Goal: Task Accomplishment & Management: Manage account settings

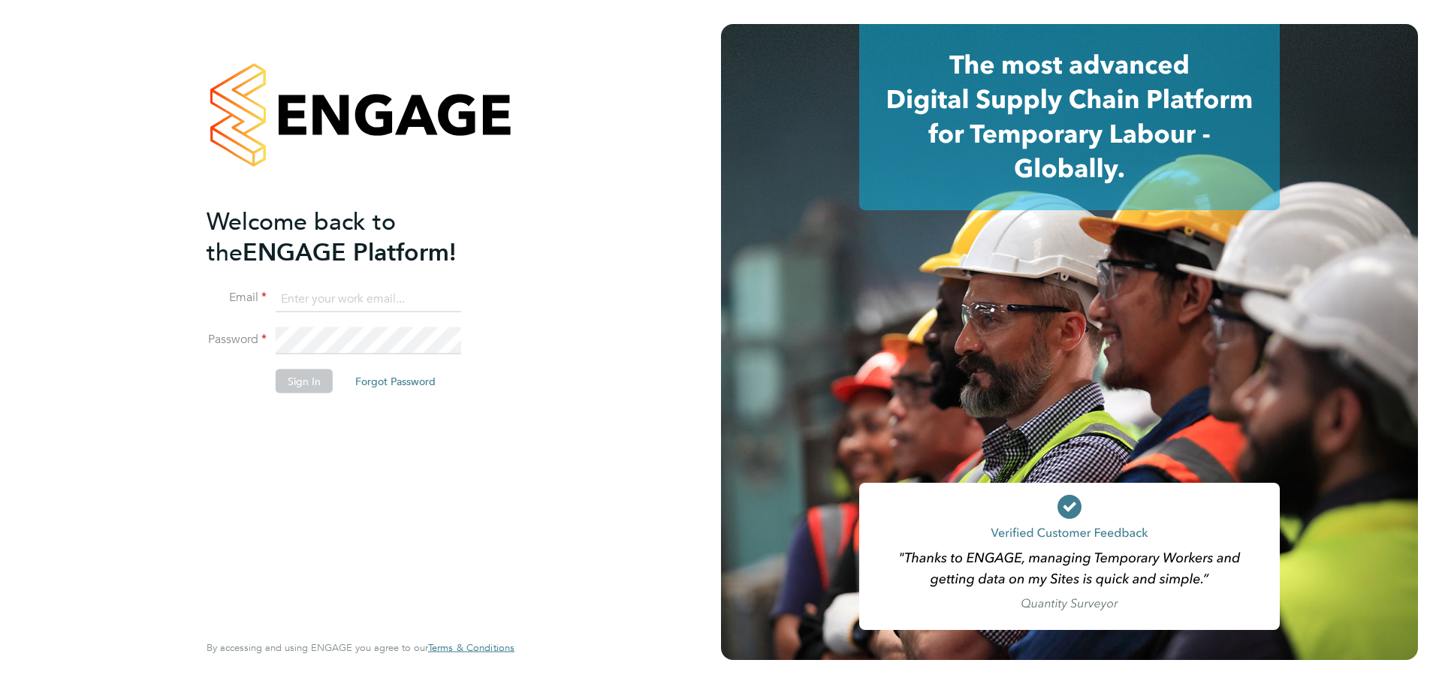
click at [325, 307] on input at bounding box center [369, 298] width 186 height 27
click at [339, 301] on input at bounding box center [369, 298] width 186 height 27
click at [346, 297] on input at bounding box center [369, 298] width 186 height 27
type input "[PERSON_NAME][DOMAIN_NAME][EMAIL_ADDRESS][DOMAIN_NAME]"
click at [298, 380] on button "Sign In" at bounding box center [304, 382] width 57 height 24
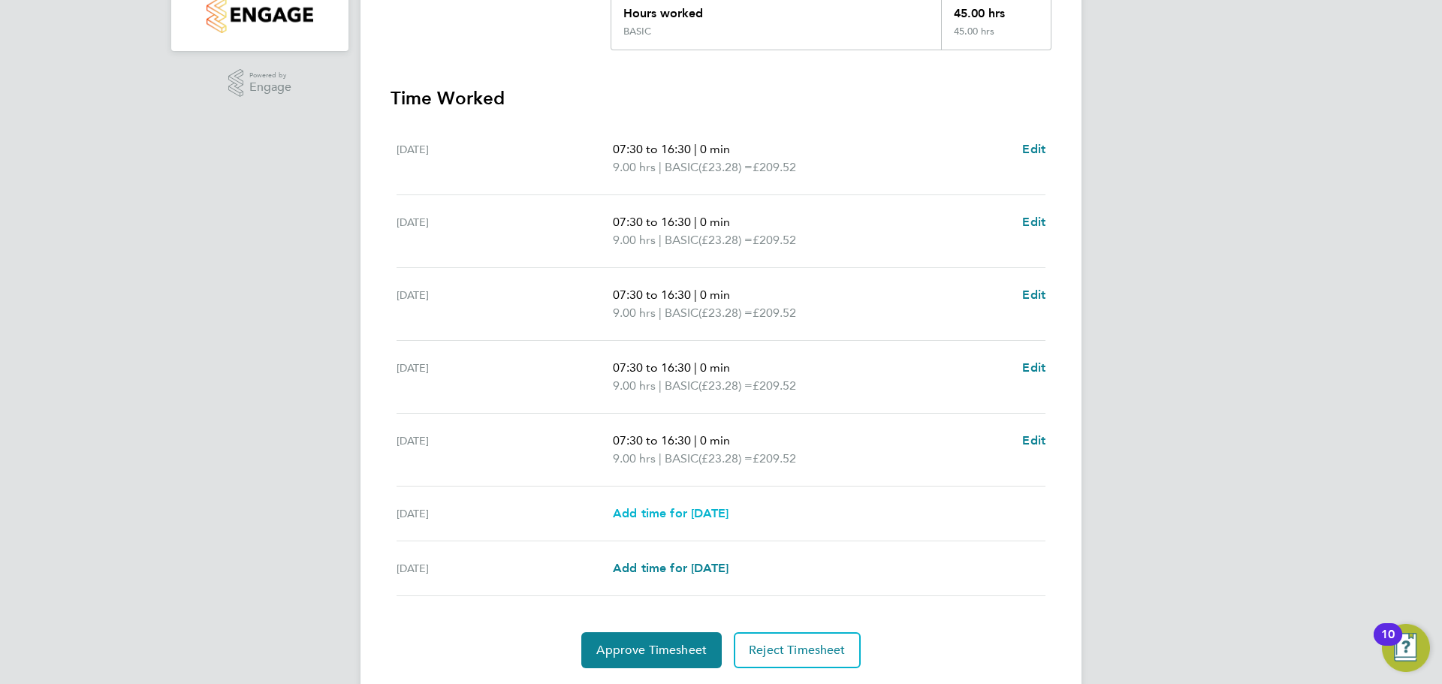
scroll to position [401, 0]
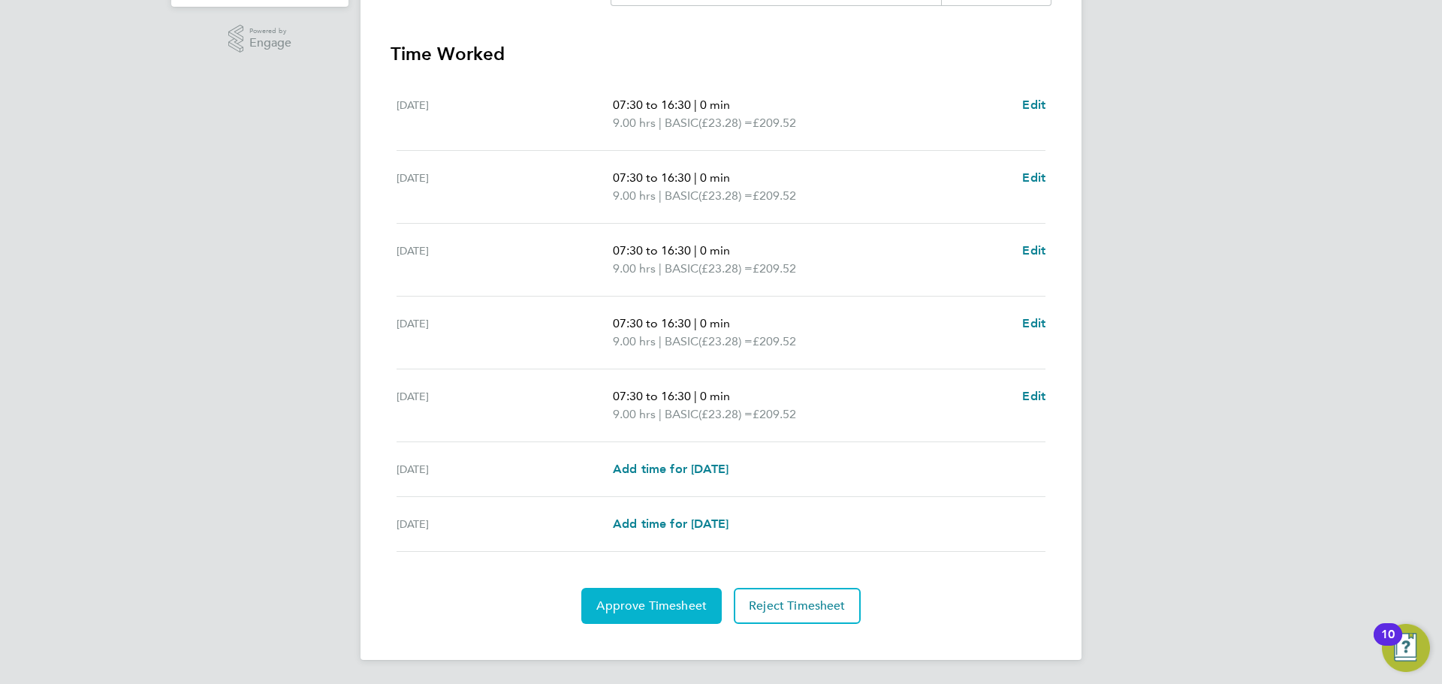
click at [663, 602] on span "Approve Timesheet" at bounding box center [651, 606] width 110 height 15
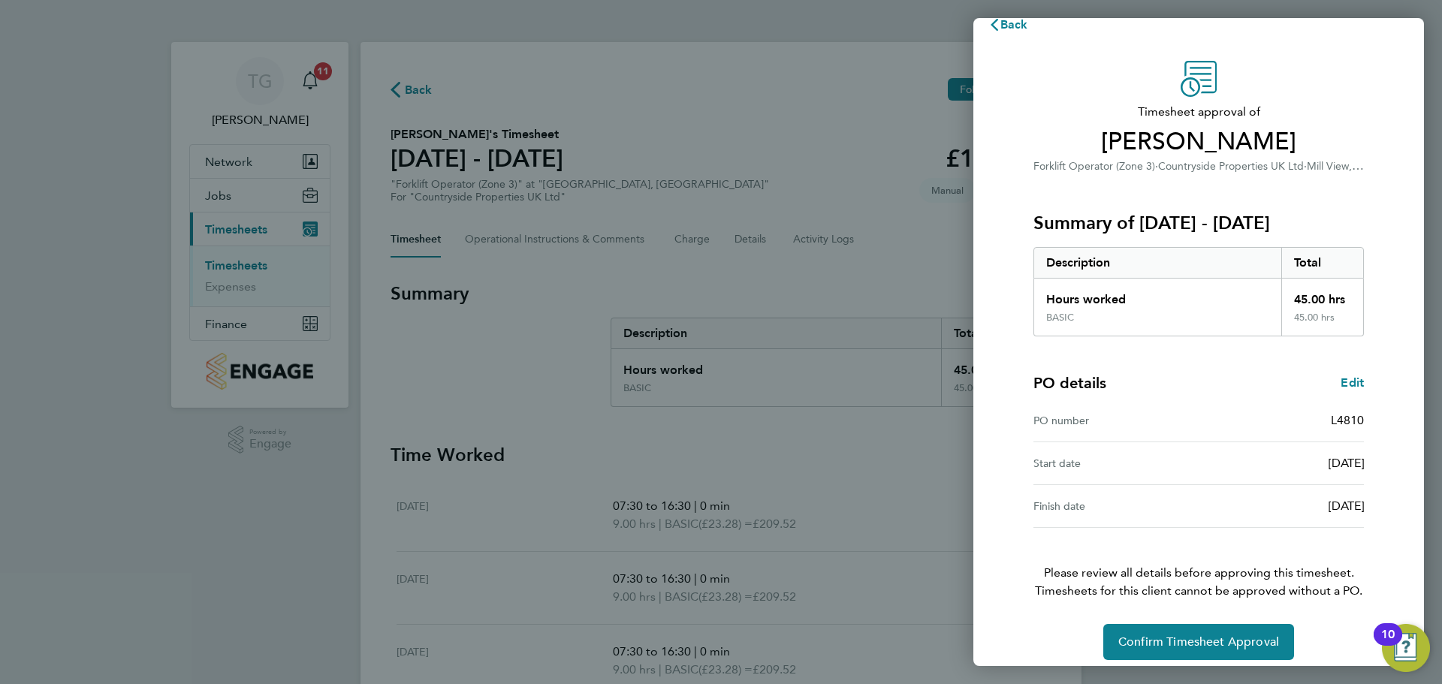
scroll to position [35, 0]
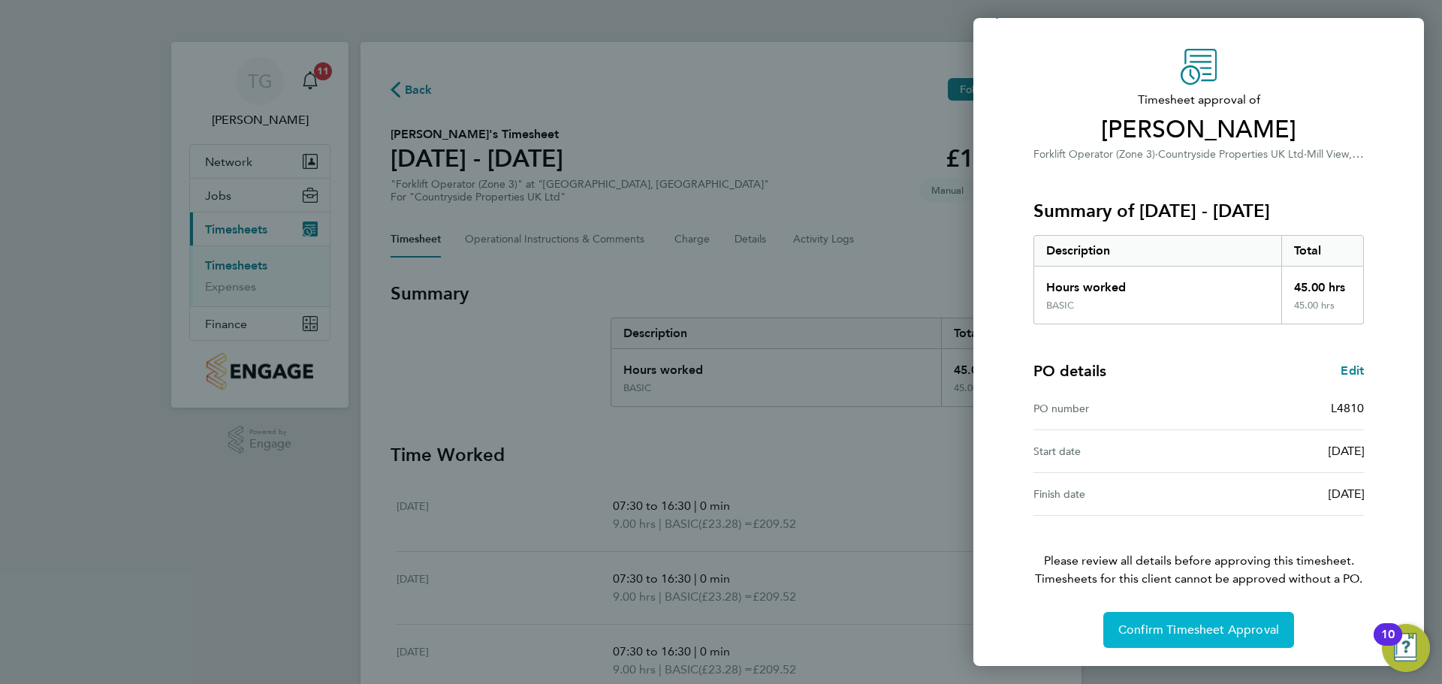
click at [1250, 624] on span "Confirm Timesheet Approval" at bounding box center [1199, 630] width 161 height 15
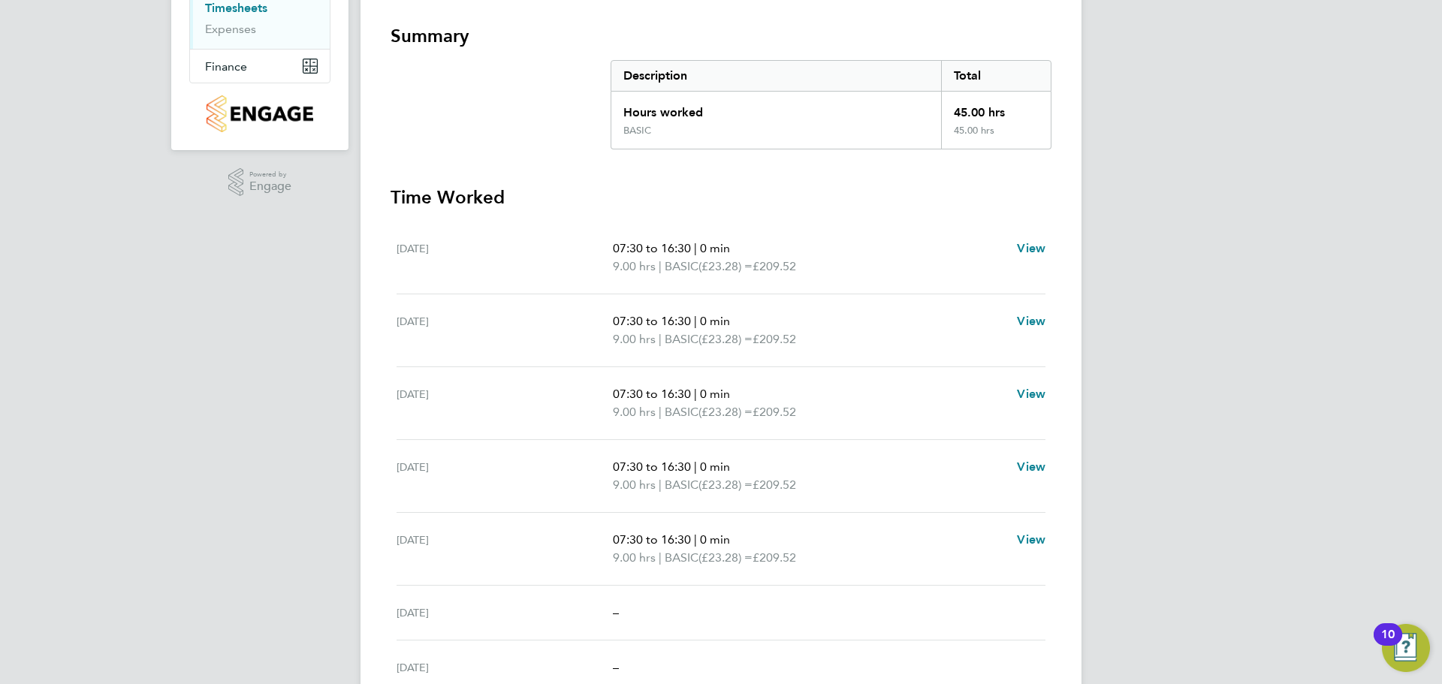
scroll to position [401, 0]
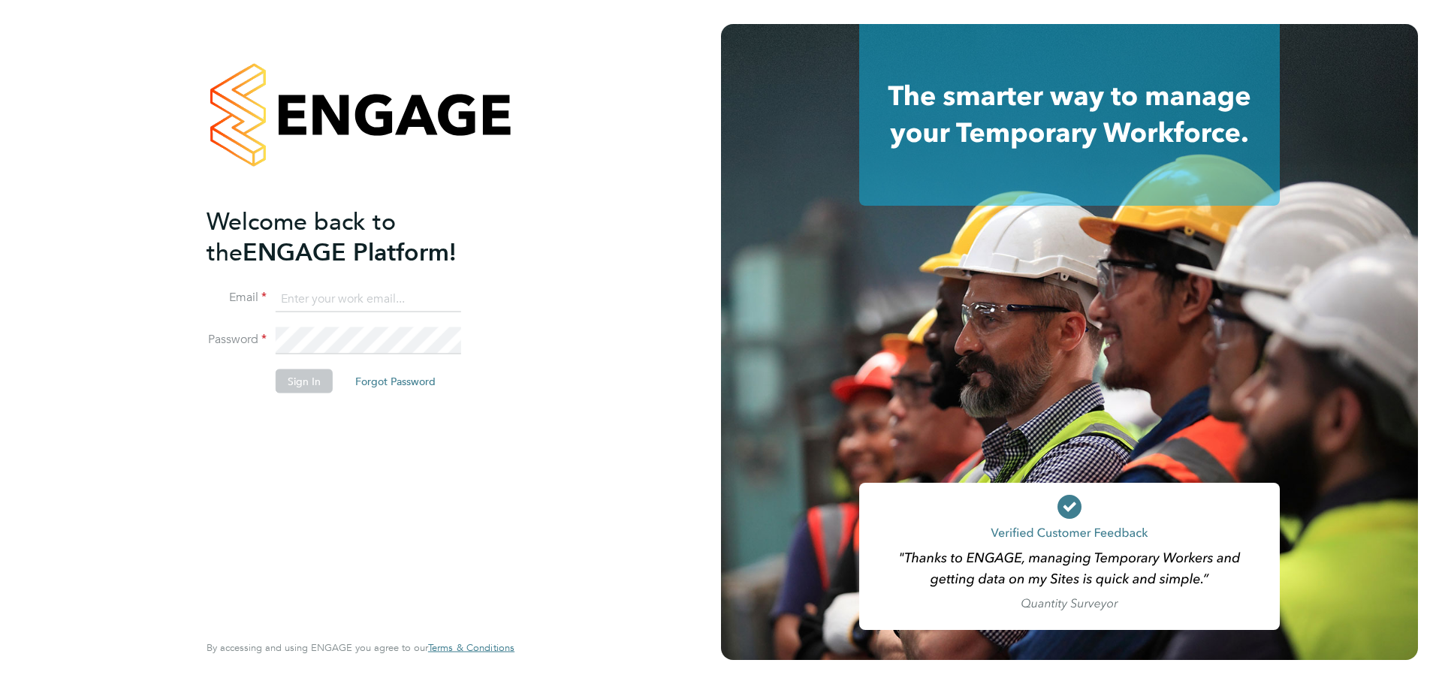
click at [355, 295] on input at bounding box center [369, 298] width 186 height 27
type input "tom.green@vistry.co.uk"
click at [283, 391] on button "Sign In" at bounding box center [304, 382] width 57 height 24
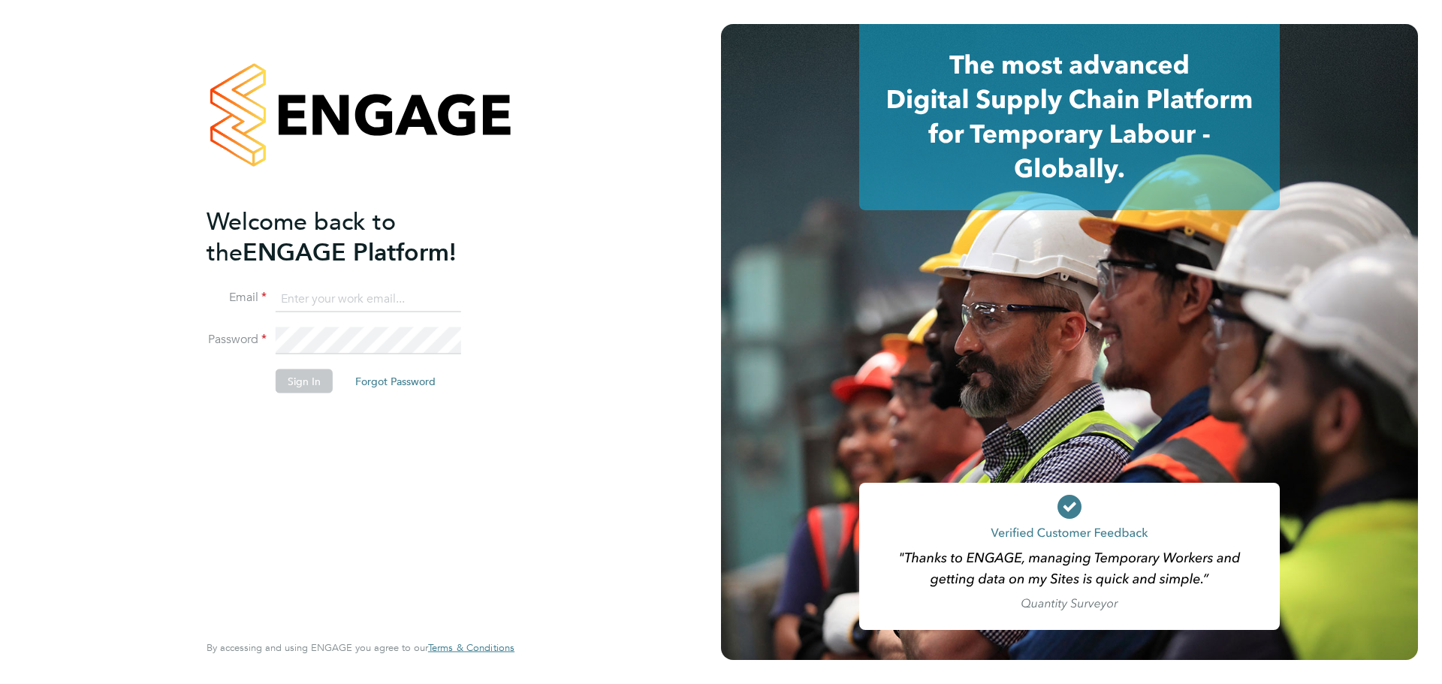
click at [297, 297] on input at bounding box center [369, 298] width 186 height 27
type input "[PERSON_NAME][DOMAIN_NAME][EMAIL_ADDRESS][DOMAIN_NAME]"
click at [313, 373] on button "Sign In" at bounding box center [304, 382] width 57 height 24
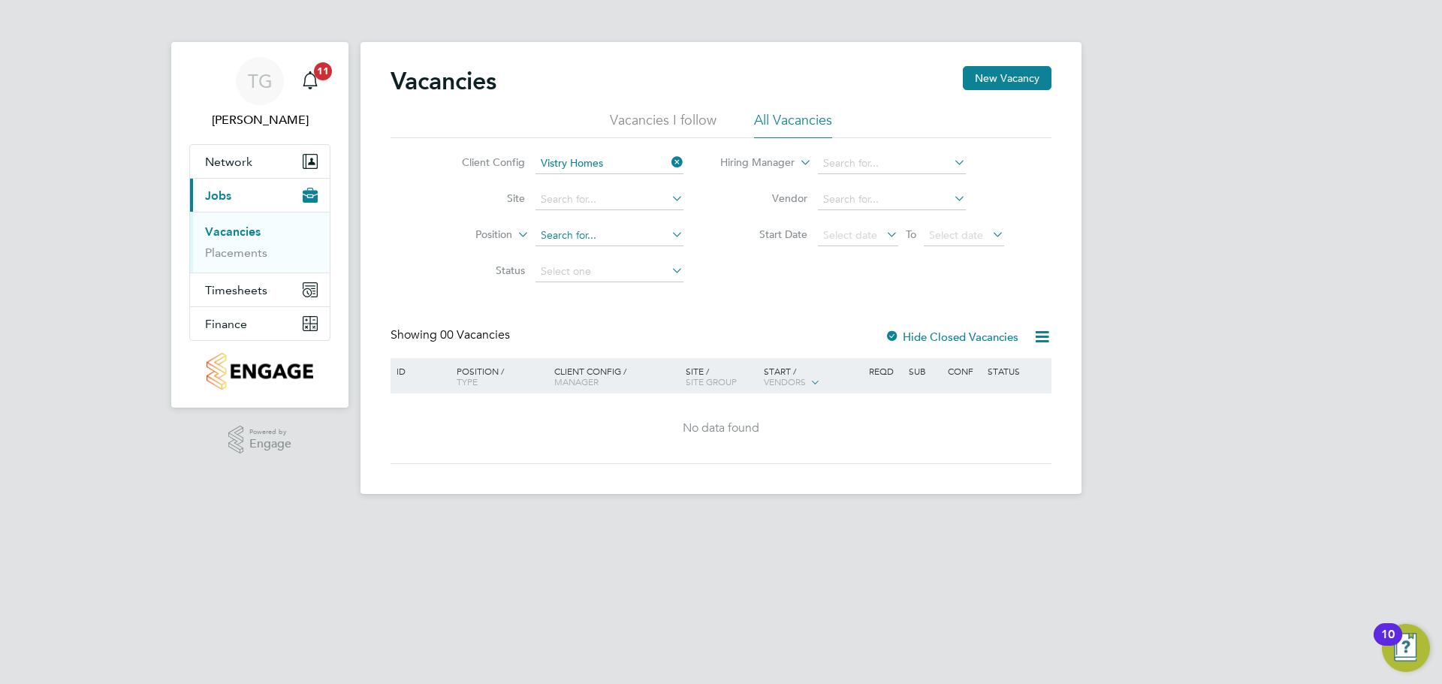
click at [568, 233] on input at bounding box center [610, 235] width 148 height 21
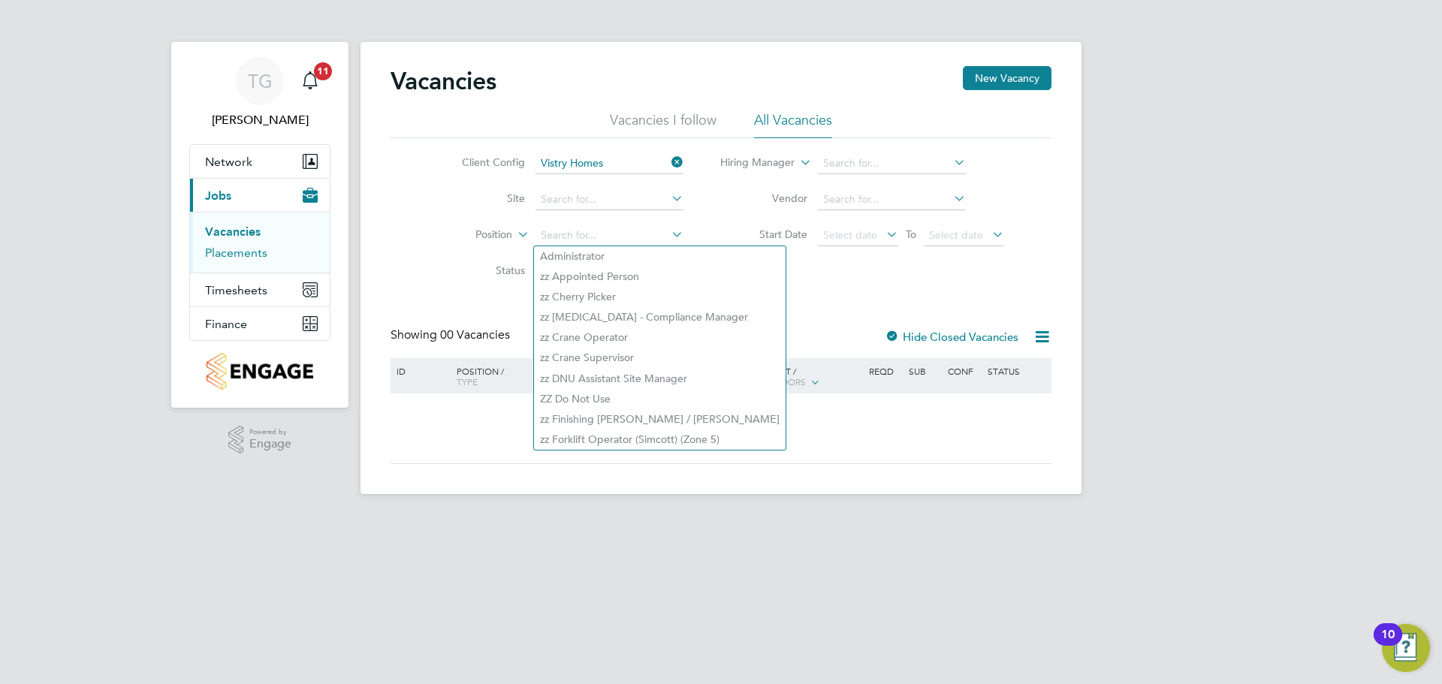
click at [231, 258] on link "Placements" at bounding box center [236, 253] width 62 height 14
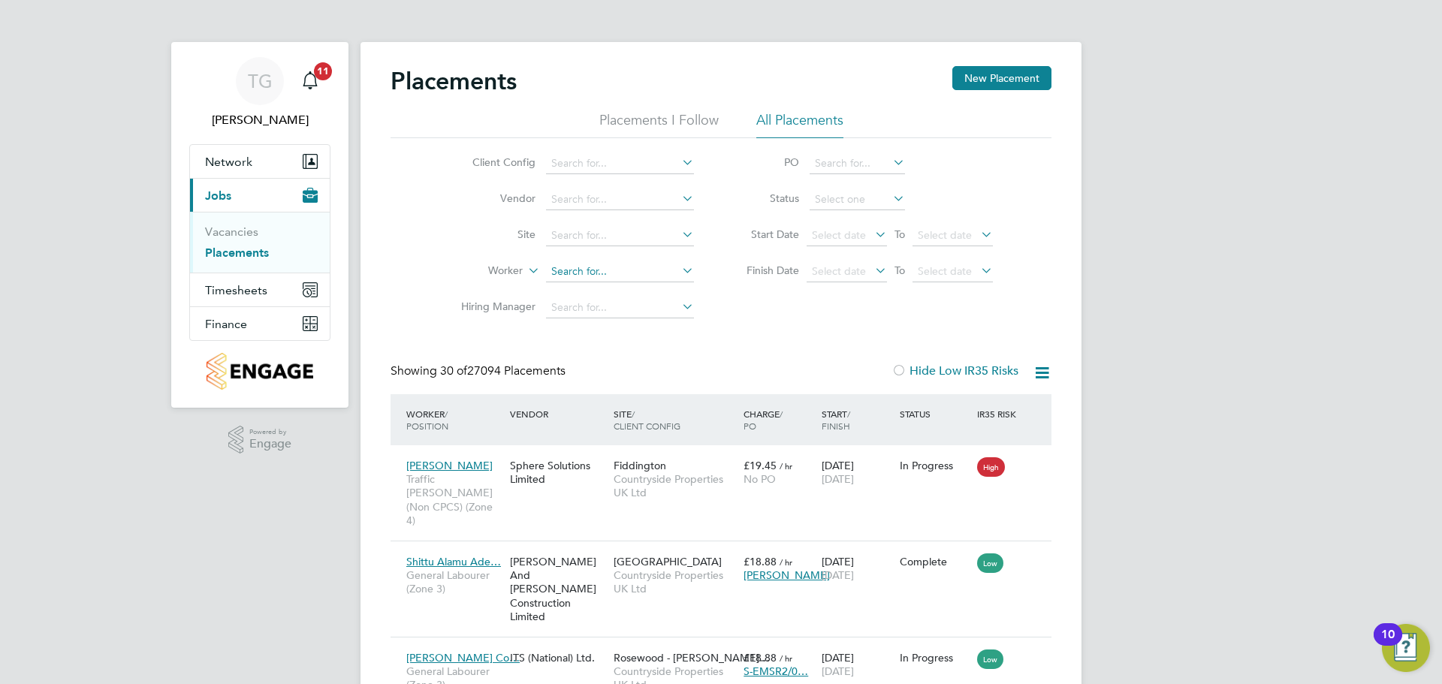
click at [589, 264] on input at bounding box center [620, 271] width 148 height 21
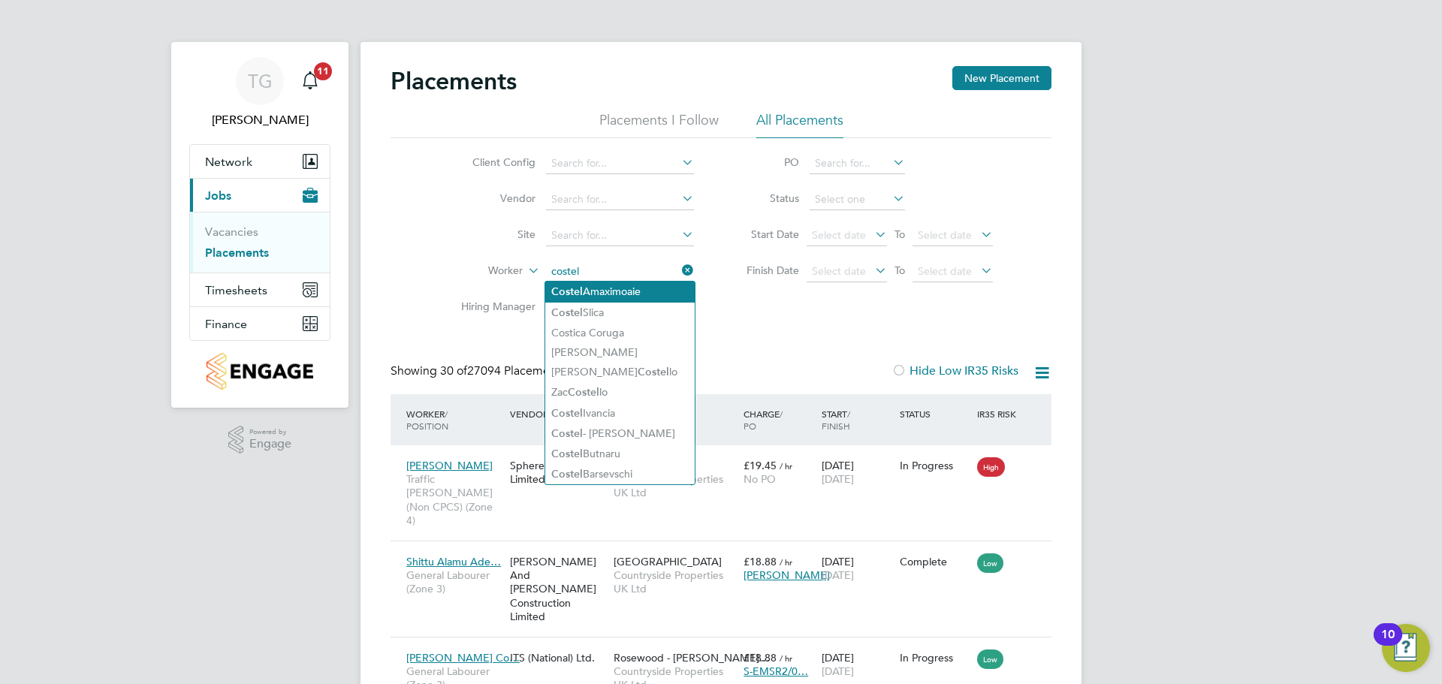
click at [628, 290] on li "Costel Amaximoaie" at bounding box center [619, 292] width 149 height 20
type input "Costel Amaximoaie"
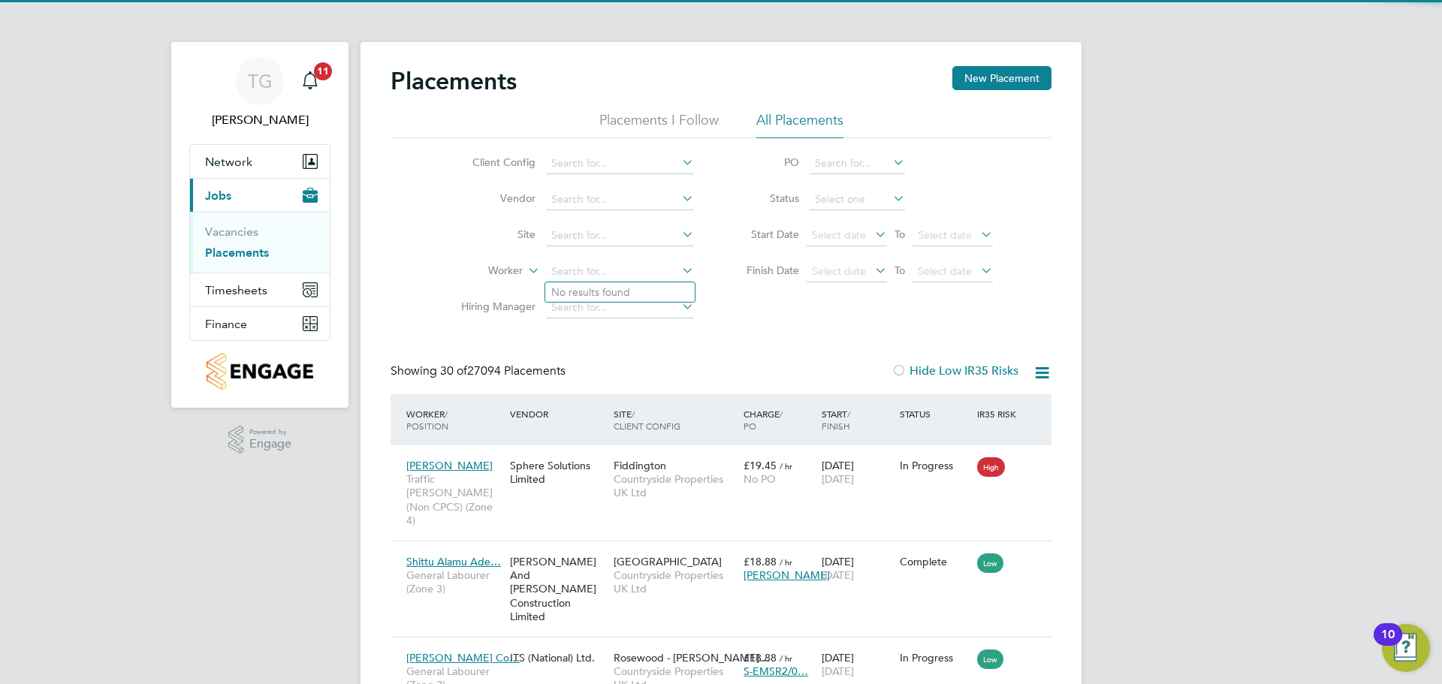
drag, startPoint x: 659, startPoint y: 170, endPoint x: 479, endPoint y: 334, distance: 243.5
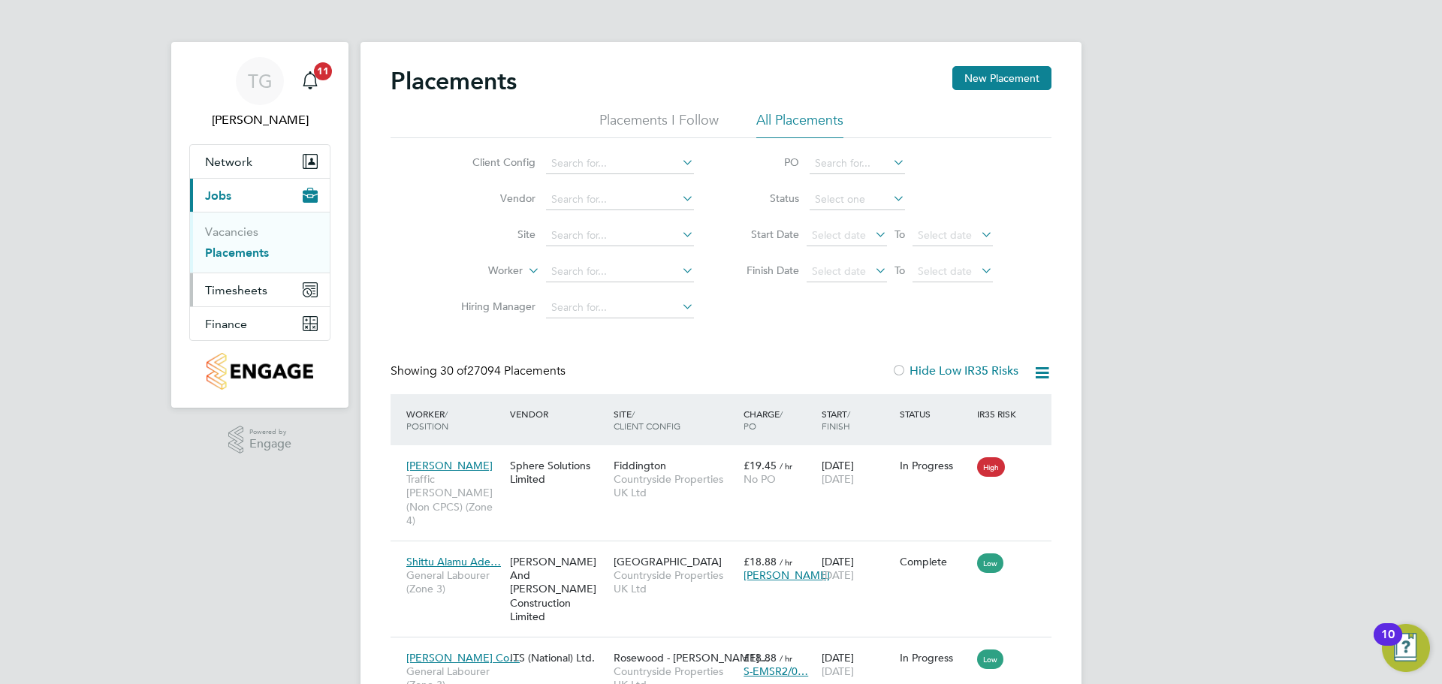
click at [237, 294] on span "Timesheets" at bounding box center [236, 290] width 62 height 14
click at [243, 264] on link "Timesheets" at bounding box center [236, 265] width 62 height 14
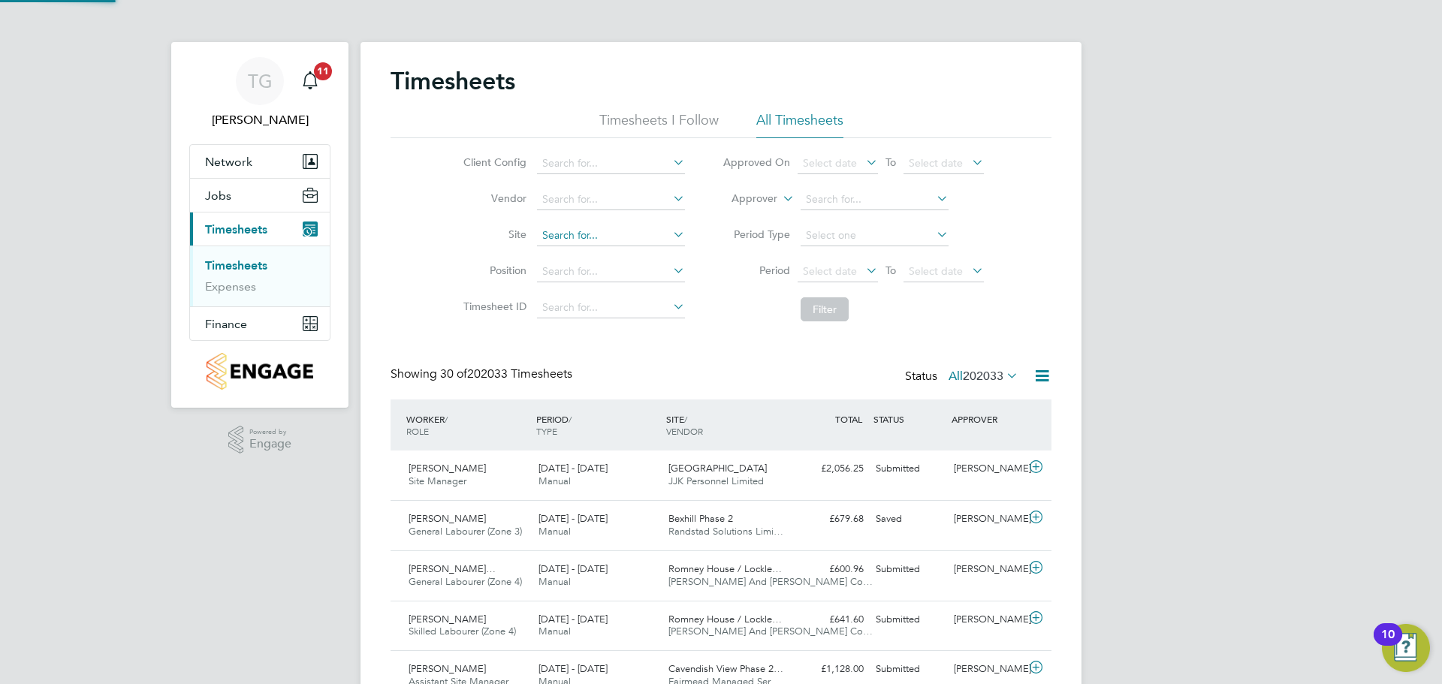
click at [586, 243] on input at bounding box center [611, 235] width 148 height 21
click at [627, 257] on b "Pagham" at bounding box center [607, 256] width 41 height 13
type input "Mill View, [GEOGRAPHIC_DATA]"
click at [603, 275] on input at bounding box center [611, 271] width 148 height 21
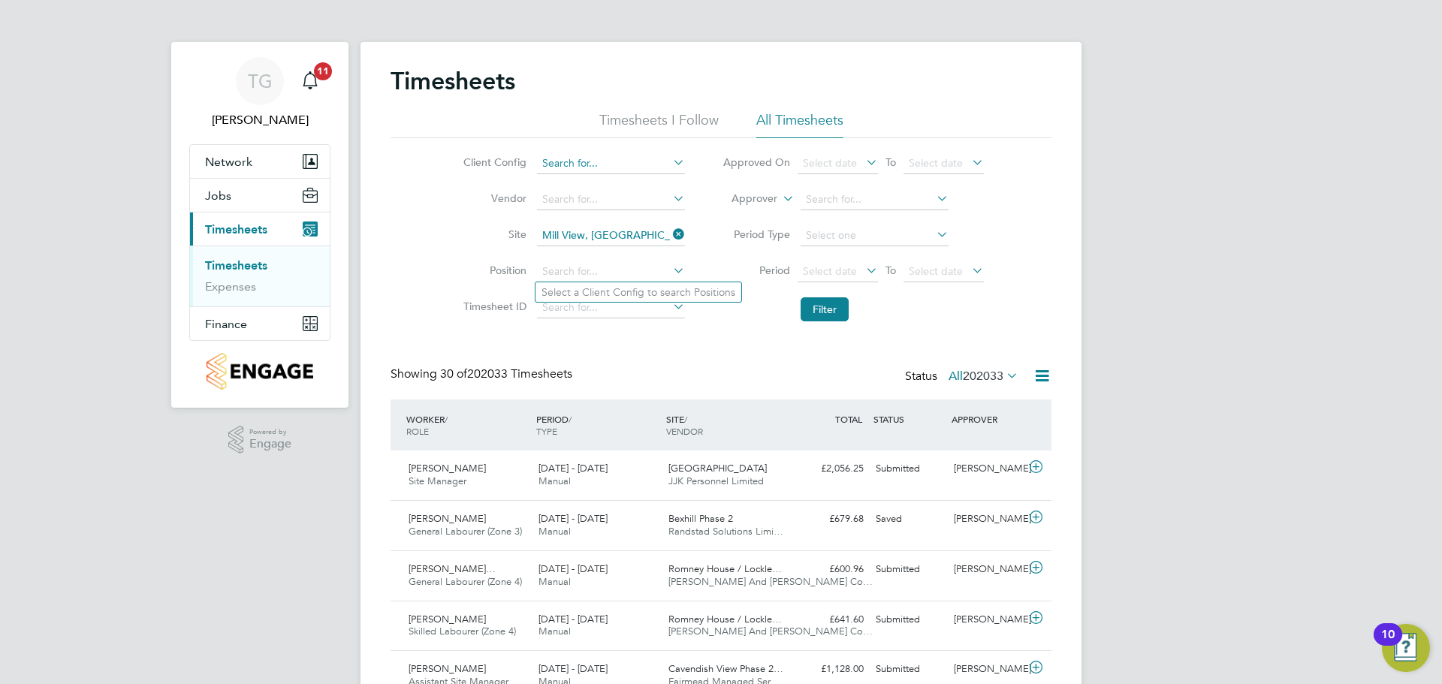
click at [606, 159] on input at bounding box center [611, 163] width 148 height 21
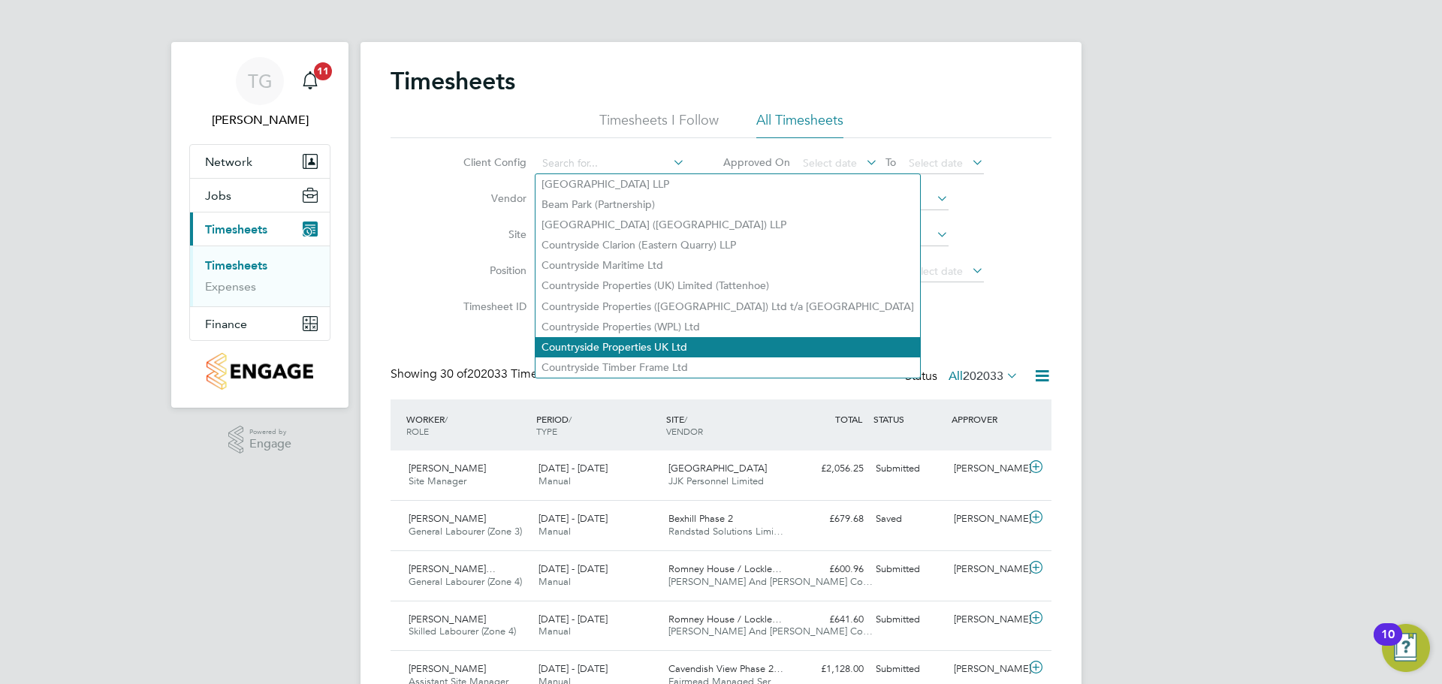
click at [657, 337] on li "Countryside Properties UK Ltd" at bounding box center [728, 347] width 385 height 20
type input "Countryside Properties UK Ltd"
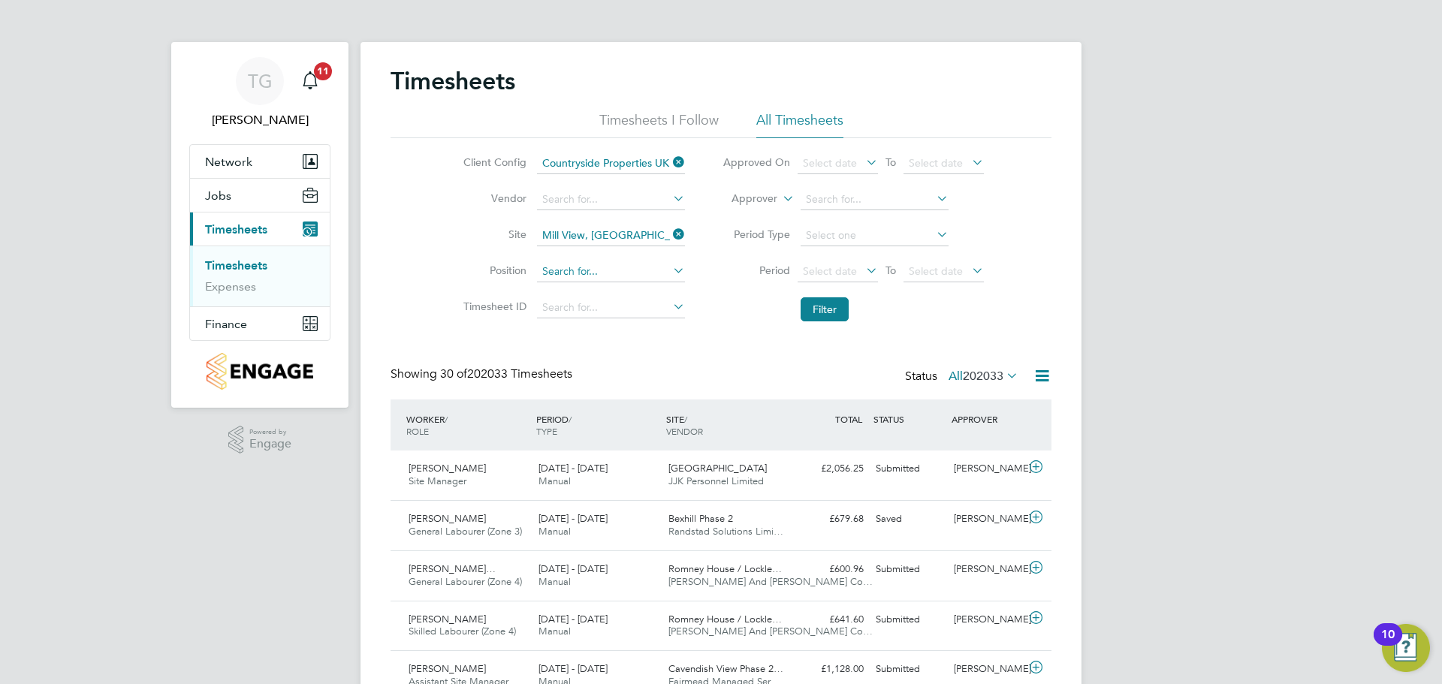
click at [602, 273] on input at bounding box center [611, 271] width 148 height 21
click at [642, 370] on li "Forklift Operator (Zone 3)" at bounding box center [626, 374] width 180 height 20
type input "Forklift Operator (Zone 3)"
click at [814, 317] on button "Filter" at bounding box center [825, 309] width 48 height 24
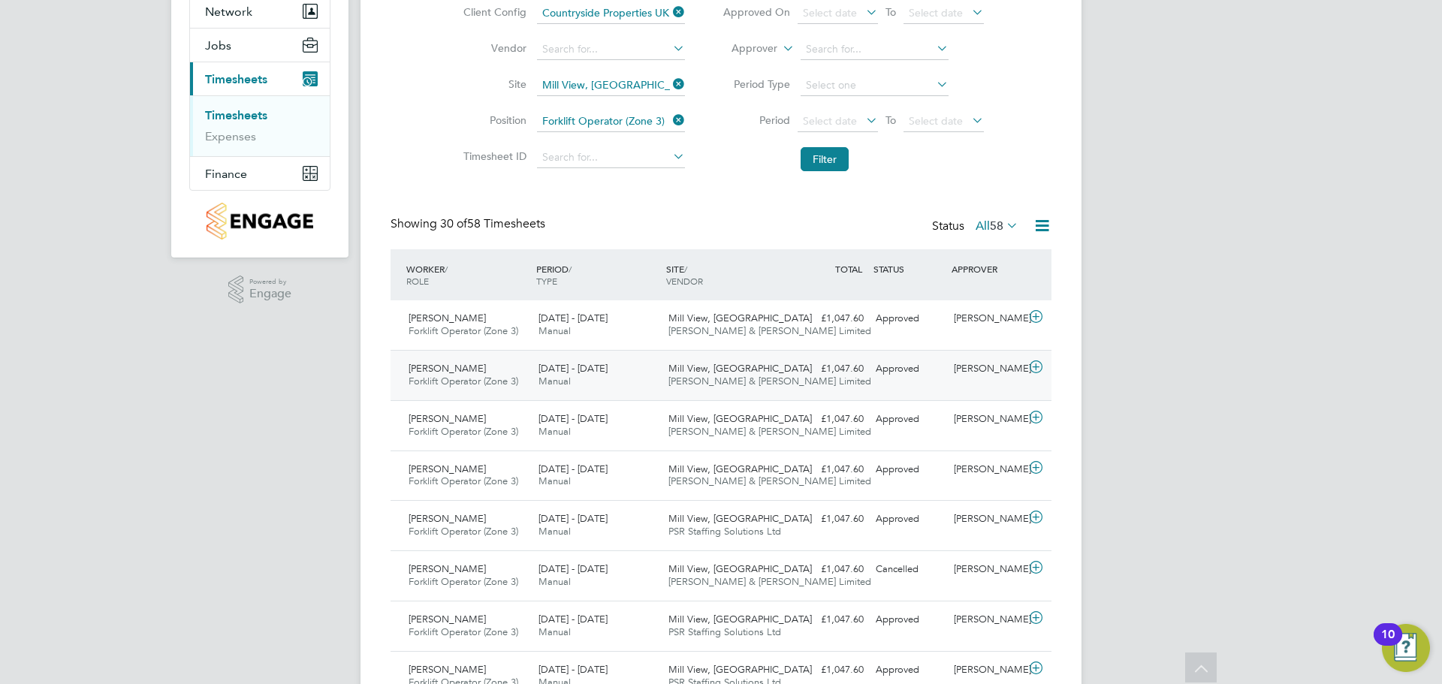
drag, startPoint x: 756, startPoint y: 373, endPoint x: 689, endPoint y: 358, distance: 68.5
click at [689, 358] on div "Mill View, Pagham Fawkes & Reece Limited" at bounding box center [728, 376] width 130 height 38
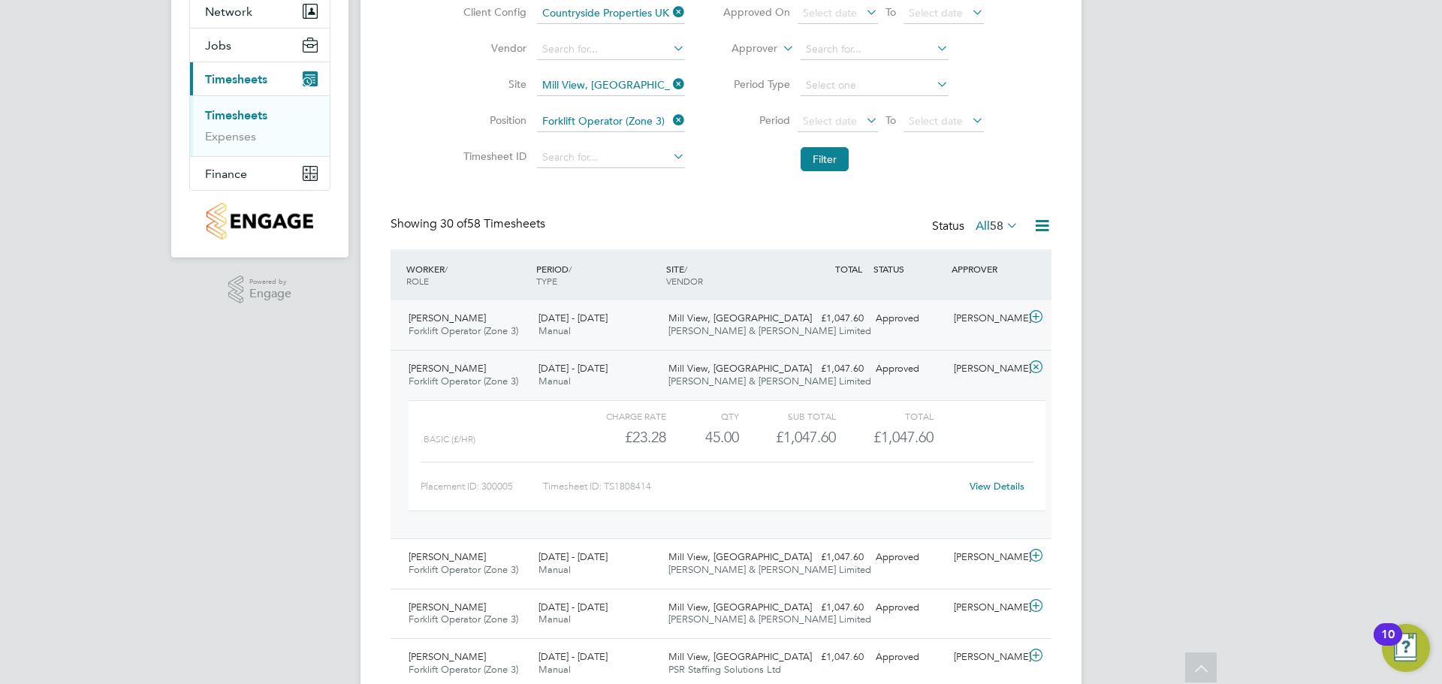
click at [788, 313] on div "Mill View, Pagham Fawkes & Reece Limited" at bounding box center [728, 325] width 130 height 38
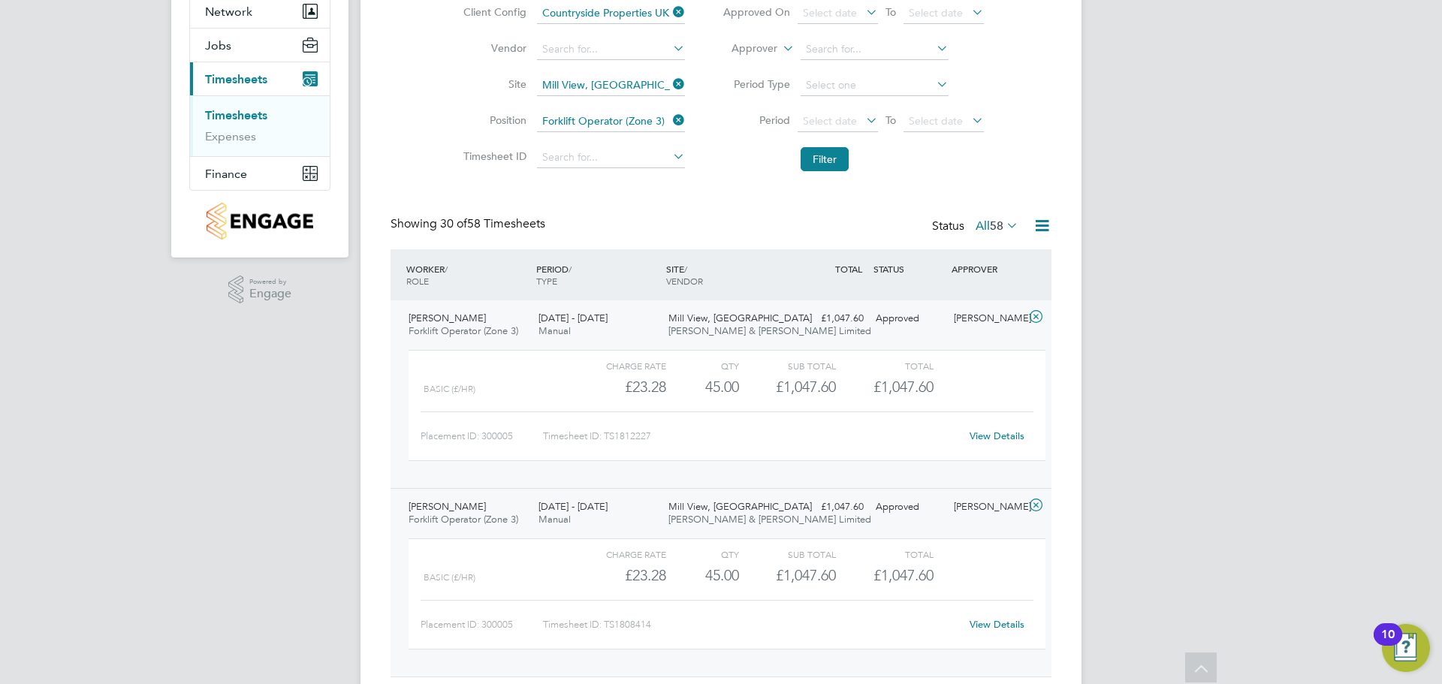
click at [777, 322] on div "Mill View, Pagham Fawkes & Reece Limited" at bounding box center [728, 325] width 130 height 38
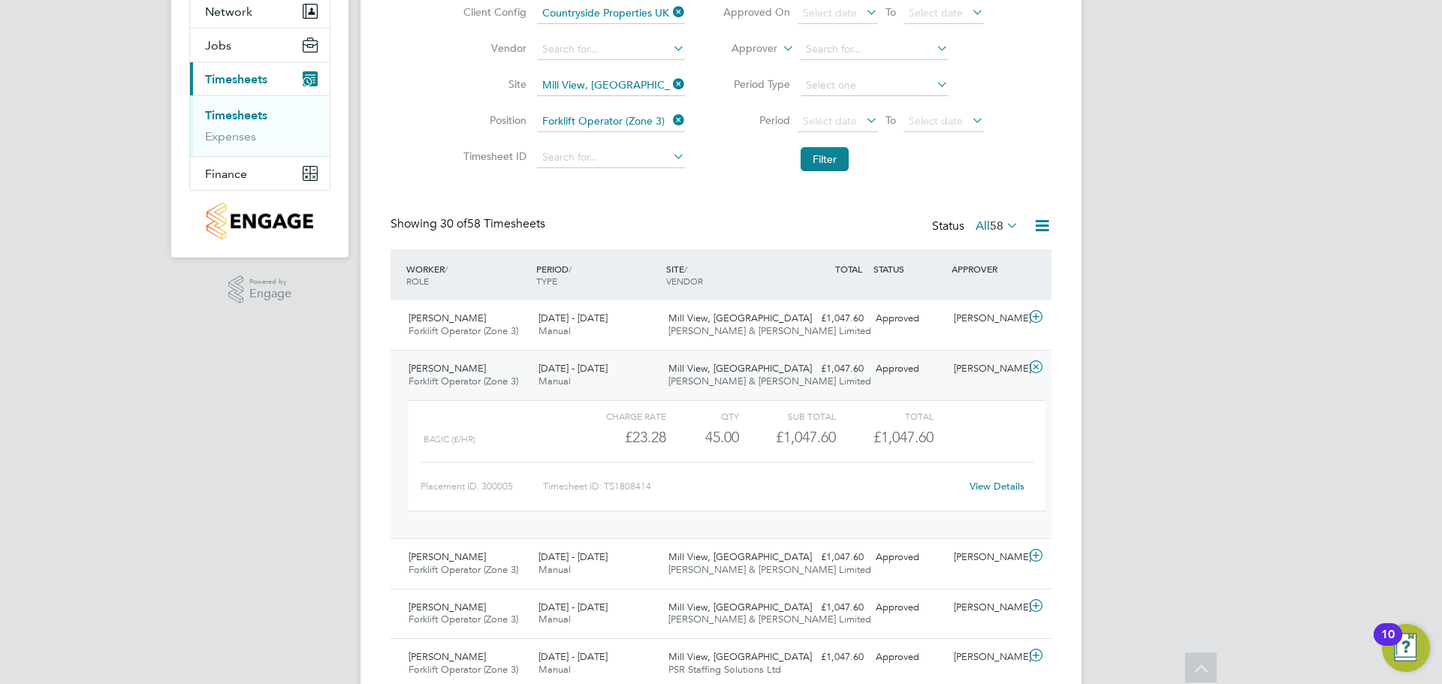
click at [764, 370] on div "Mill View, Pagham Fawkes & Reece Limited" at bounding box center [728, 376] width 130 height 38
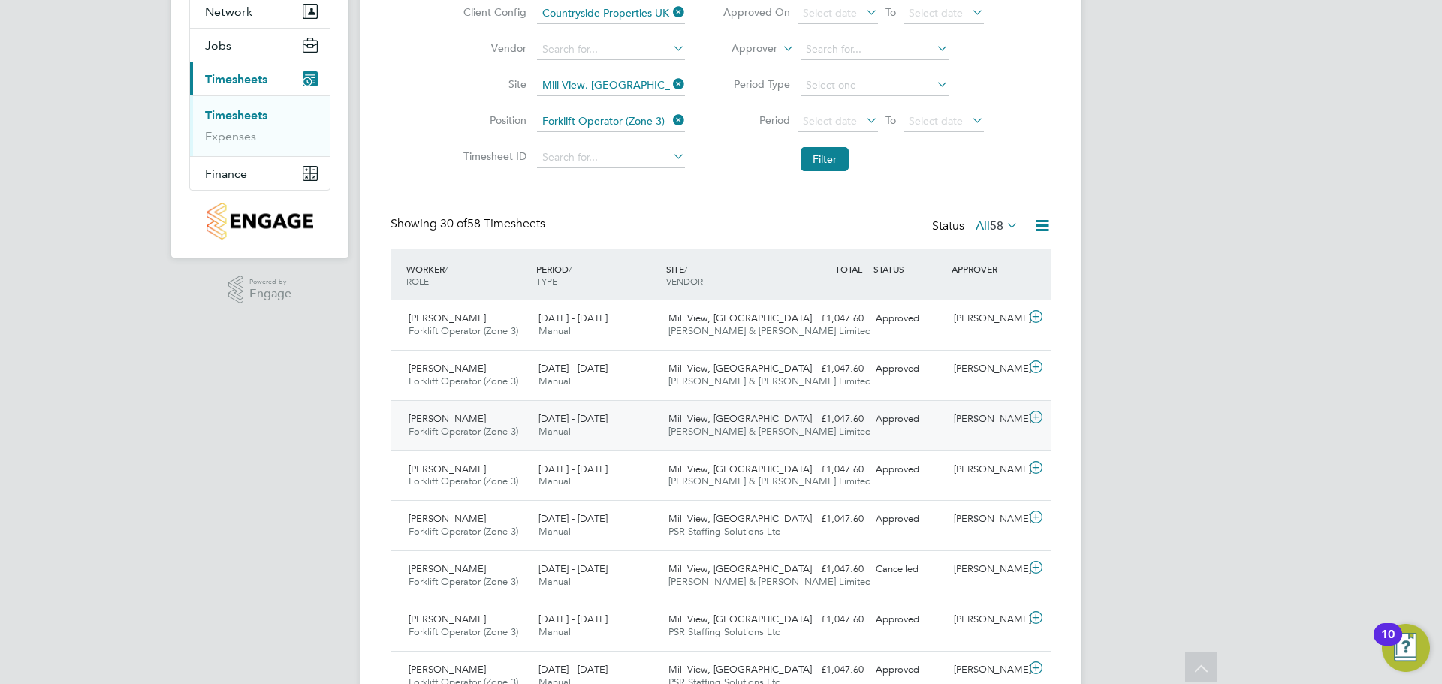
click at [765, 411] on div "Mill View, Pagham Fawkes & Reece Limited" at bounding box center [728, 426] width 130 height 38
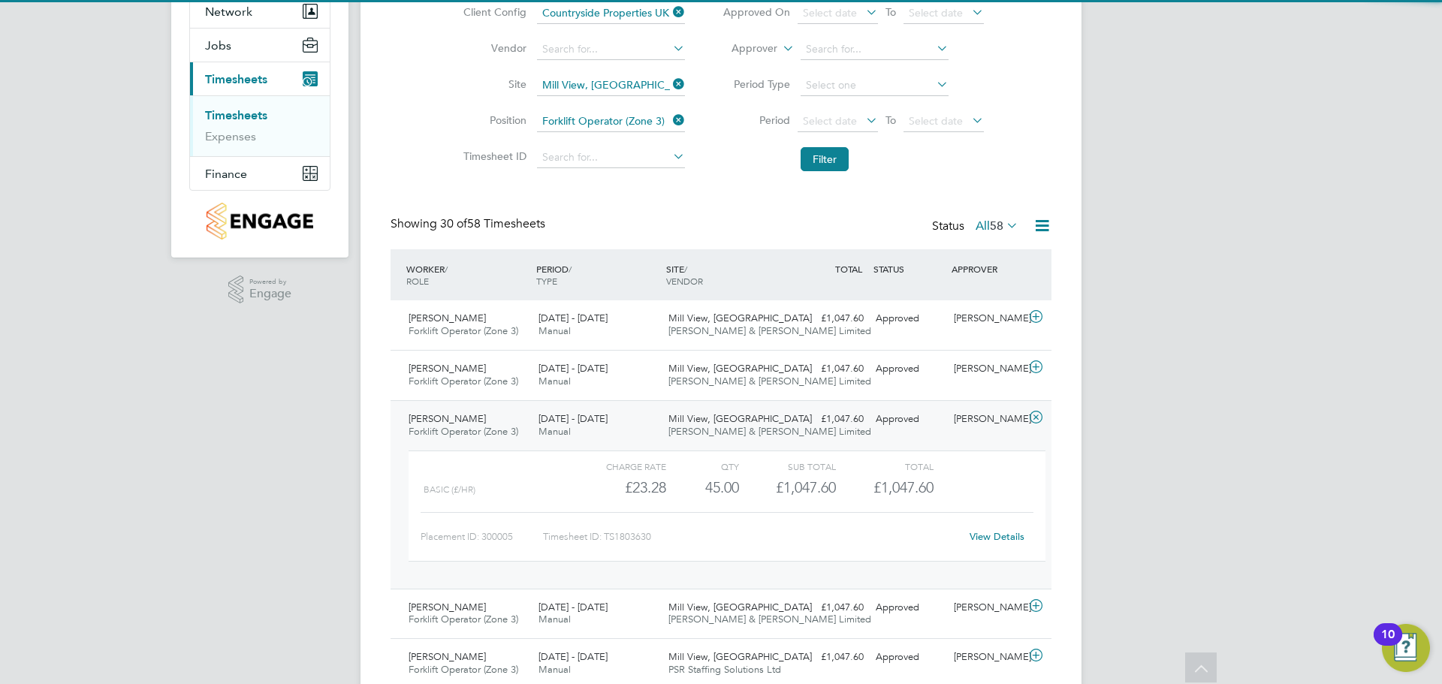
click at [776, 424] on div "Mill View, Pagham Fawkes & Reece Limited" at bounding box center [728, 426] width 130 height 38
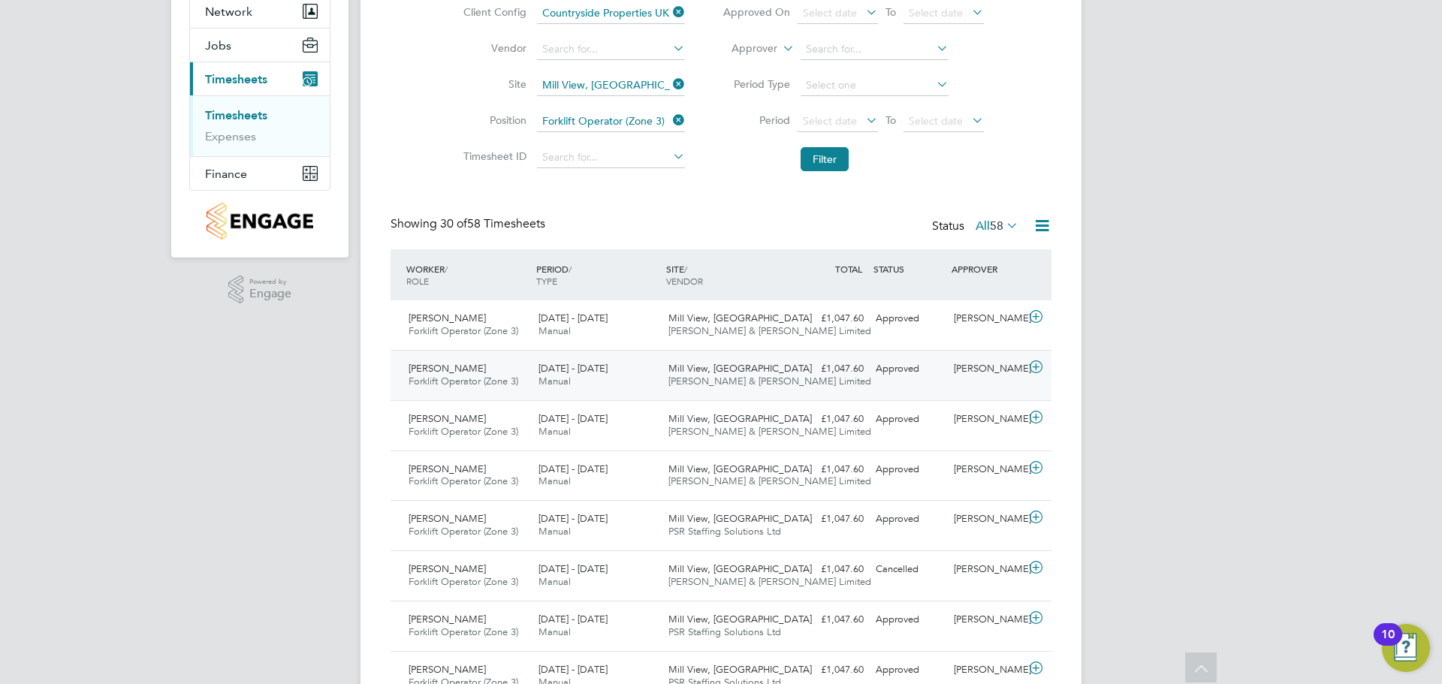
click at [731, 373] on span "Mill View, [GEOGRAPHIC_DATA]" at bounding box center [740, 368] width 143 height 13
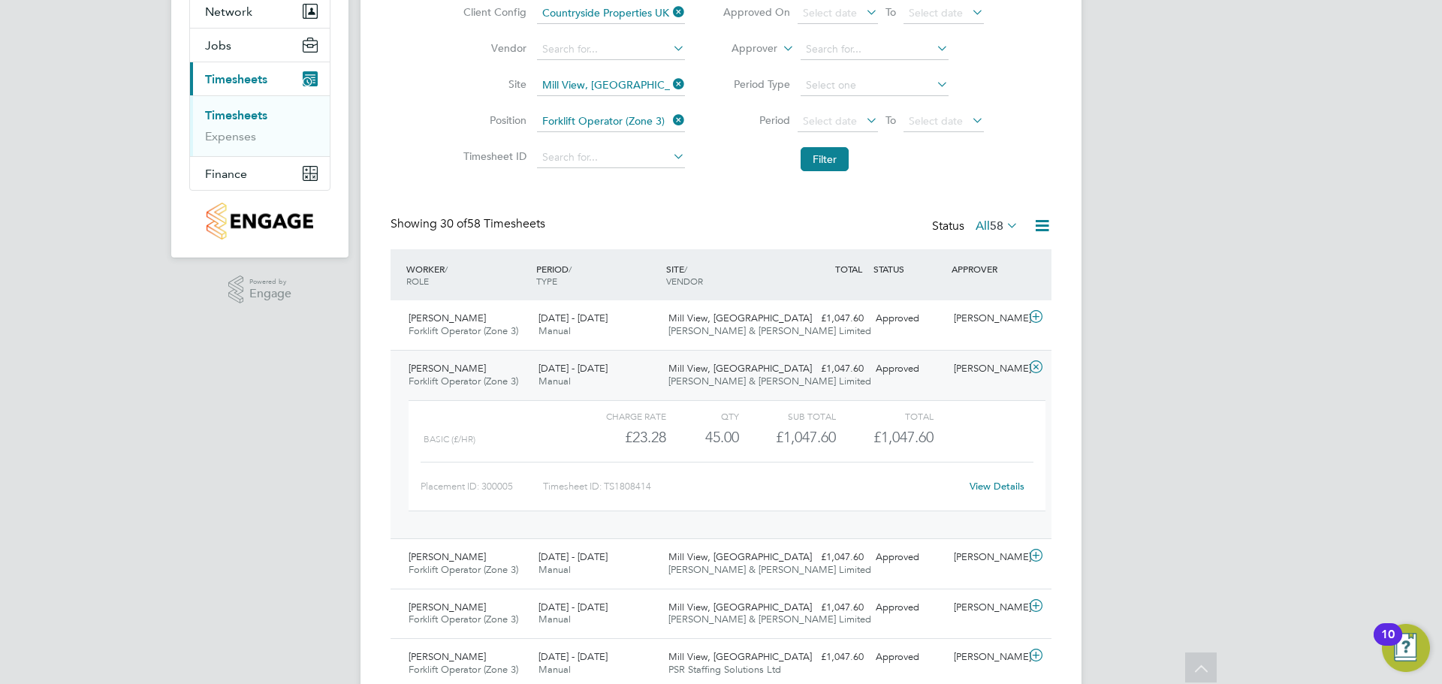
click at [765, 376] on span "Fawkes & Reece Limited" at bounding box center [770, 381] width 203 height 13
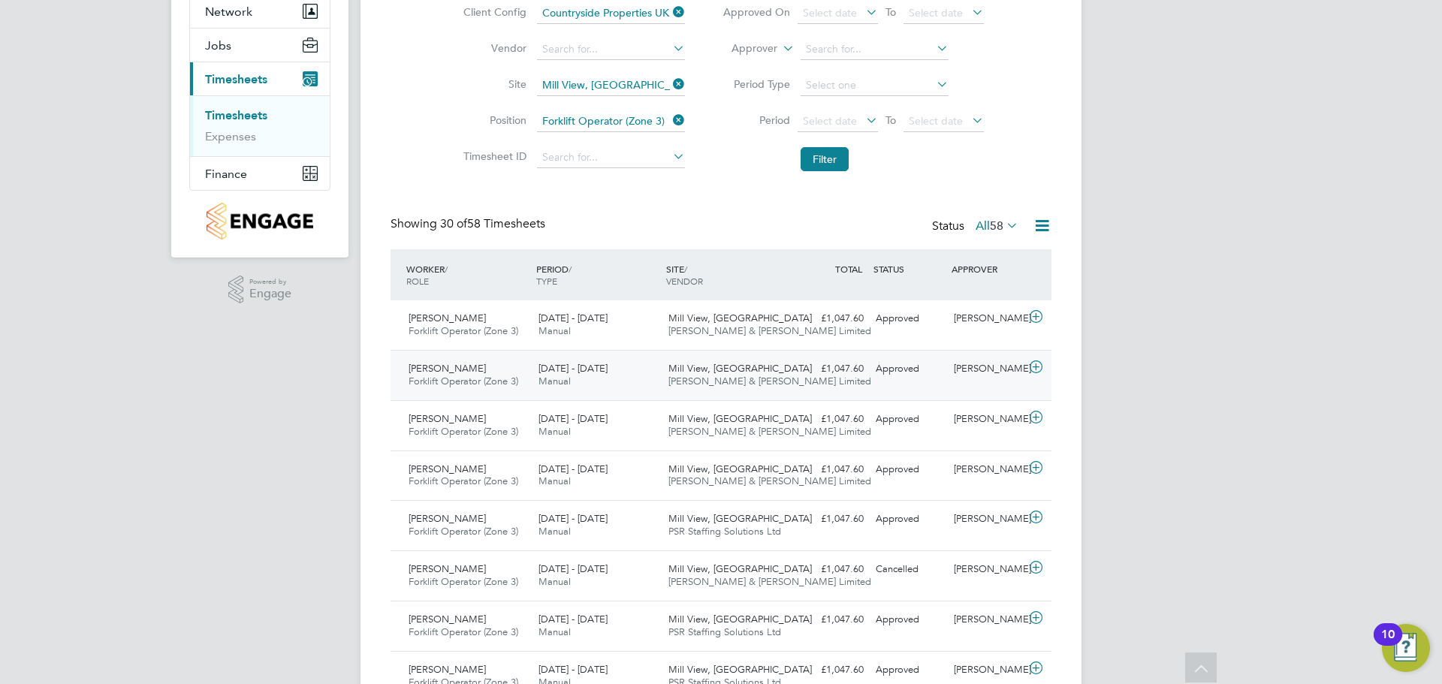
click at [752, 381] on span "Fawkes & Reece Limited" at bounding box center [770, 381] width 203 height 13
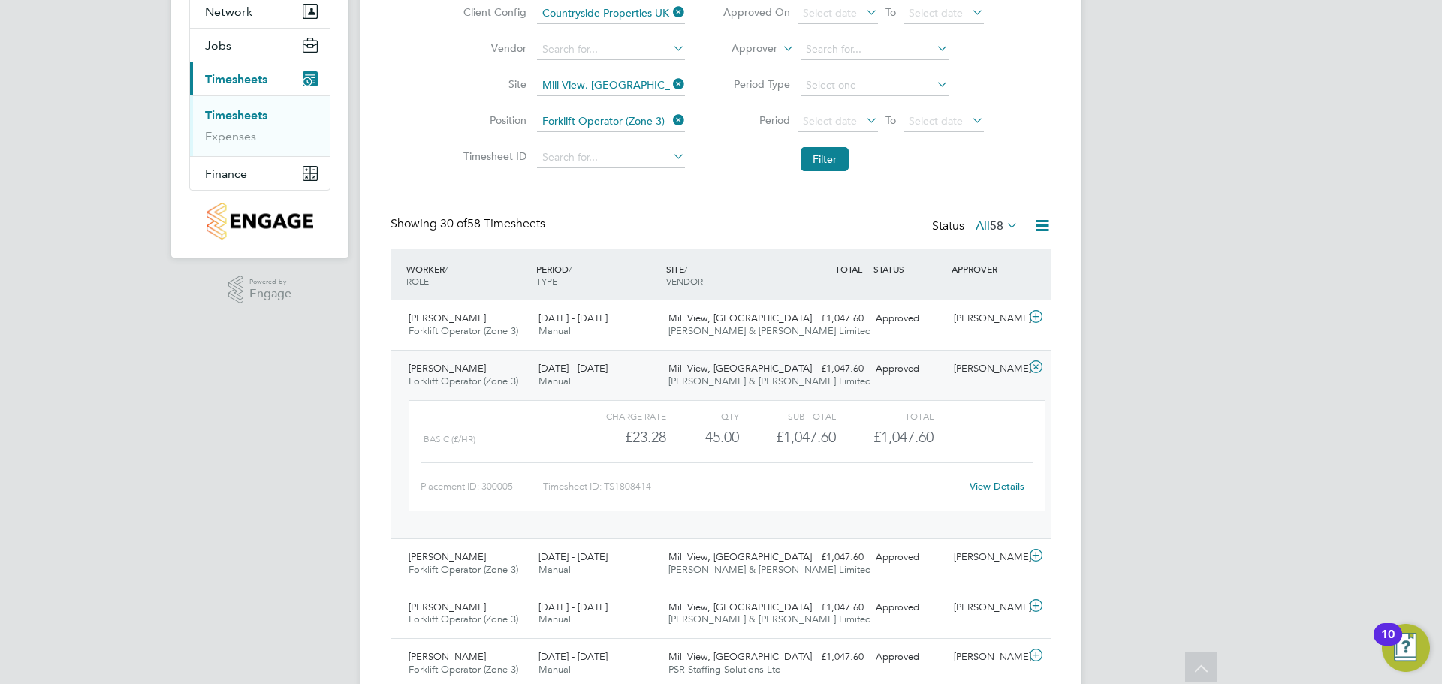
click at [731, 374] on span "Mill View, [GEOGRAPHIC_DATA]" at bounding box center [740, 368] width 143 height 13
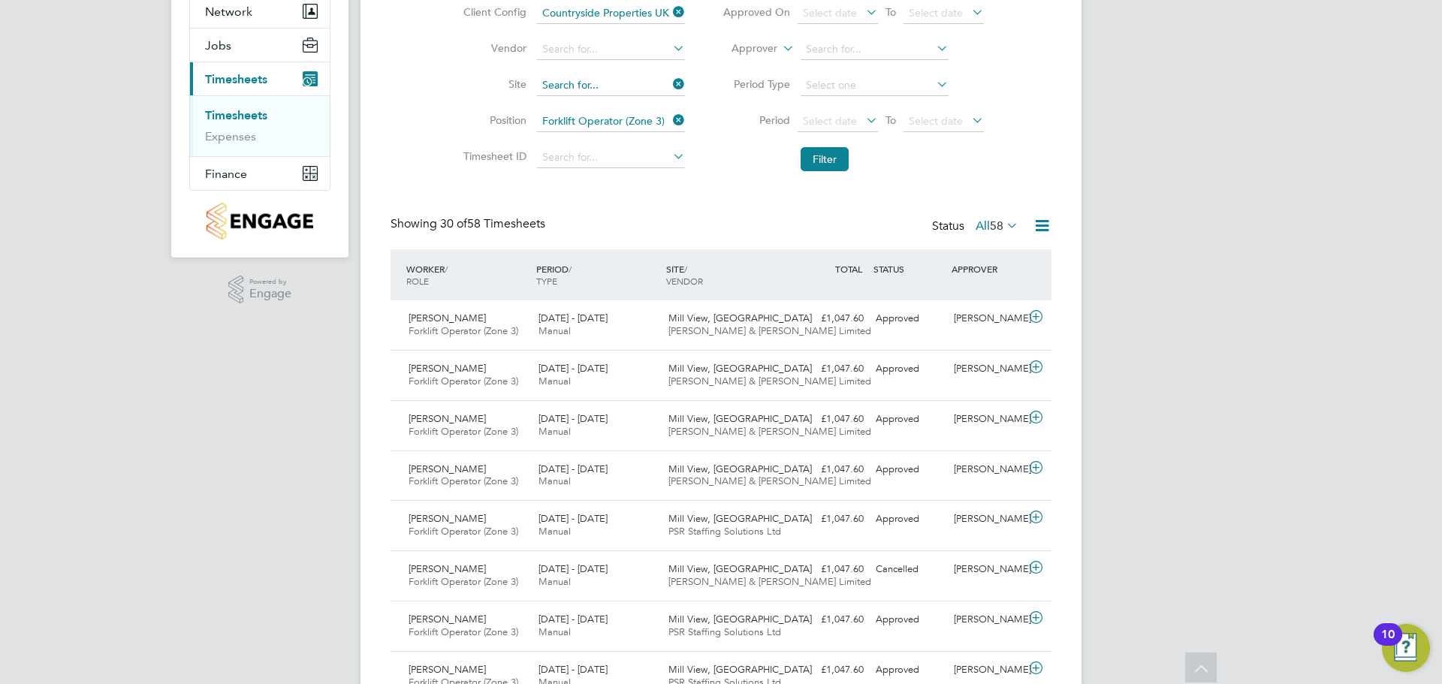
click at [618, 87] on input at bounding box center [611, 85] width 148 height 21
click at [607, 101] on li "Ford Inf rastructure" at bounding box center [610, 106] width 149 height 20
type input "Ford Infrastructure"
click at [803, 156] on li "Filter" at bounding box center [853, 159] width 299 height 39
click at [807, 156] on button "Filter" at bounding box center [825, 159] width 48 height 24
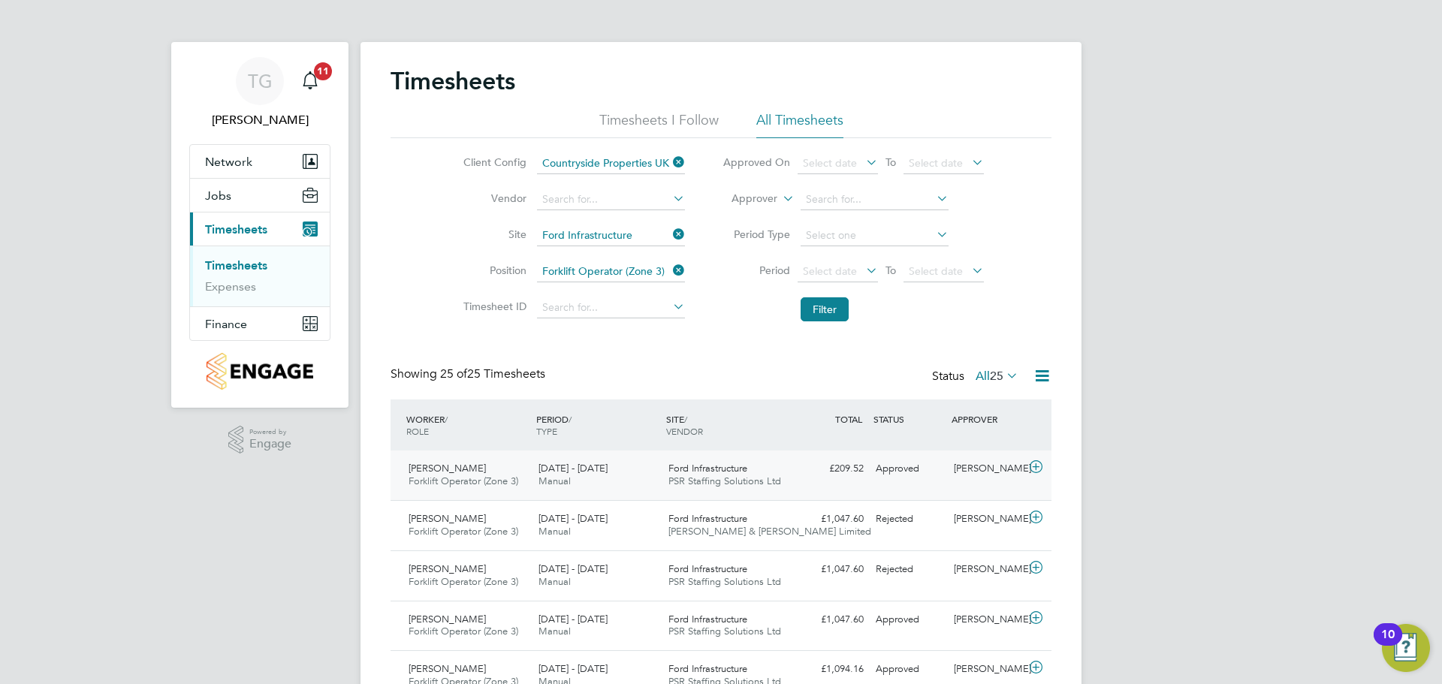
click at [634, 473] on div "18 - 24 Aug 2025 Manual" at bounding box center [598, 476] width 130 height 38
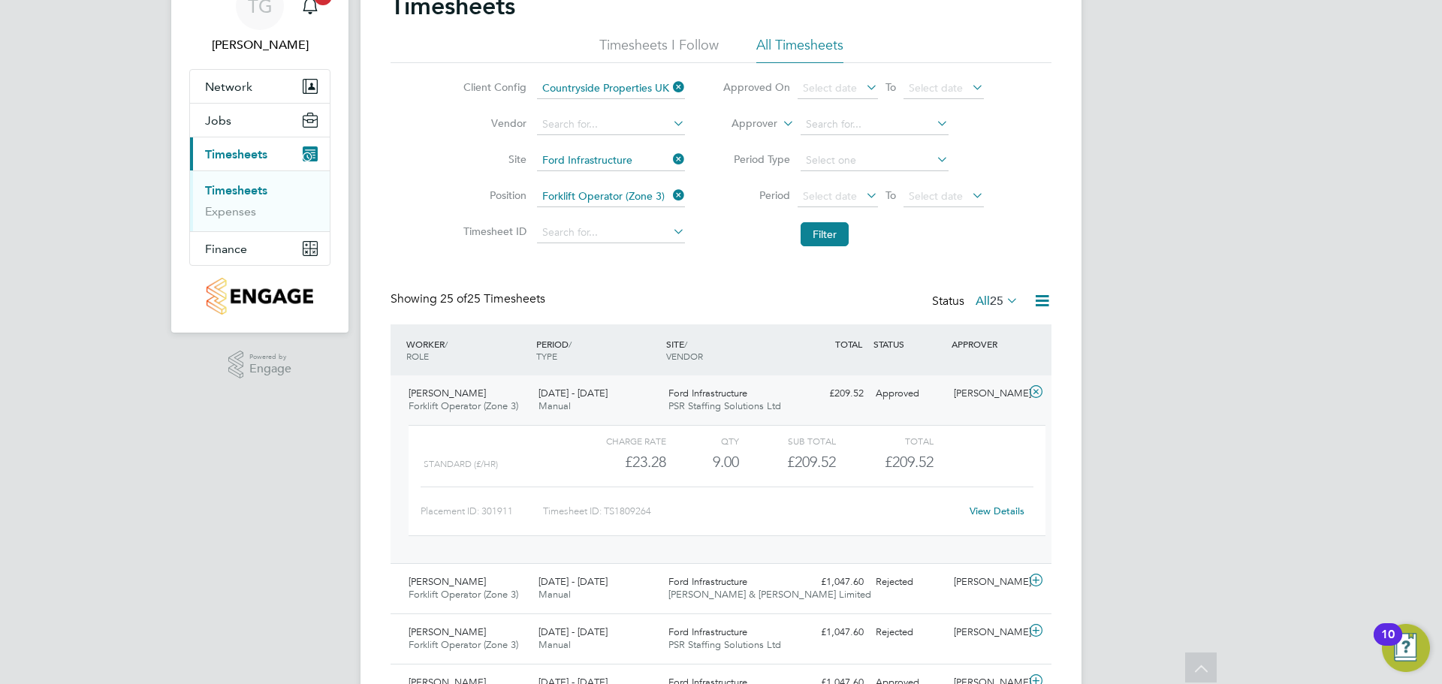
click at [609, 405] on div "18 - 24 Aug 2025 Manual" at bounding box center [598, 401] width 130 height 38
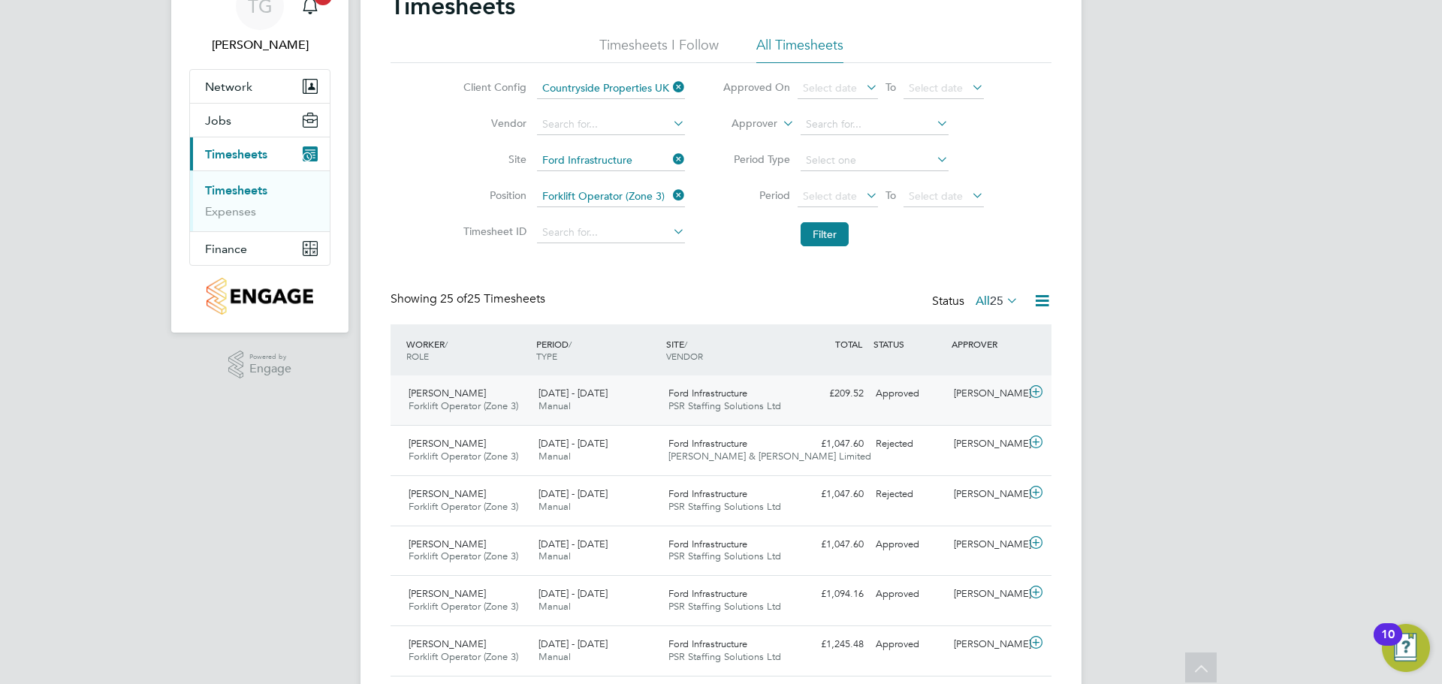
click at [608, 398] on span "18 - 24 Aug 2025" at bounding box center [573, 393] width 69 height 13
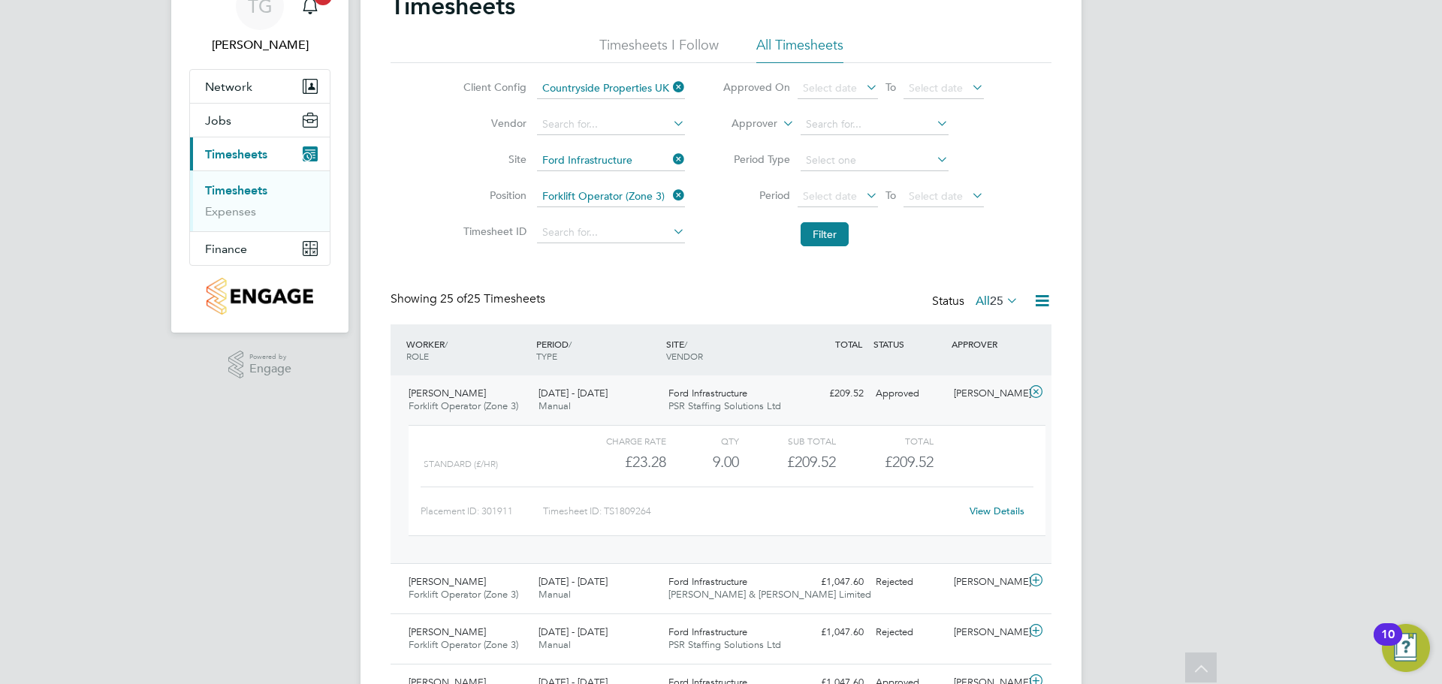
click at [874, 399] on div "Approved" at bounding box center [909, 394] width 78 height 25
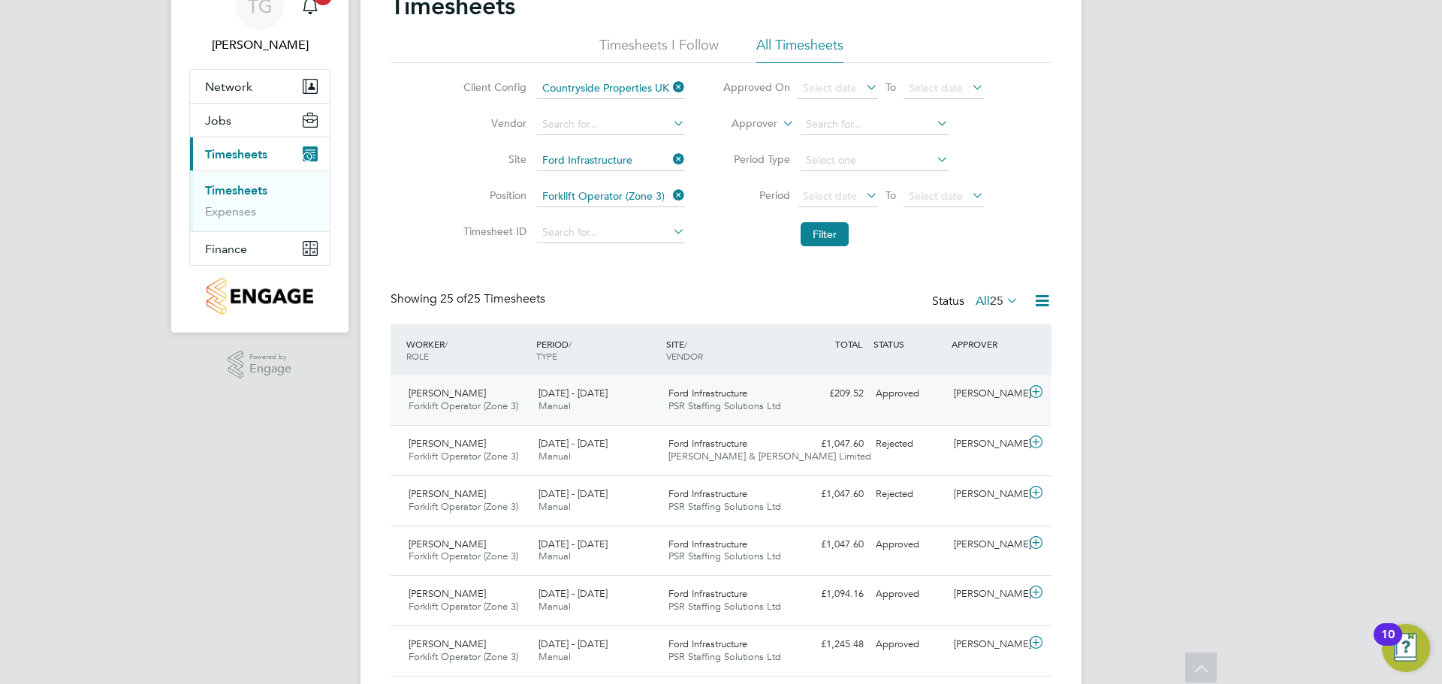
click at [803, 382] on div "£209.52 Approved" at bounding box center [831, 394] width 78 height 25
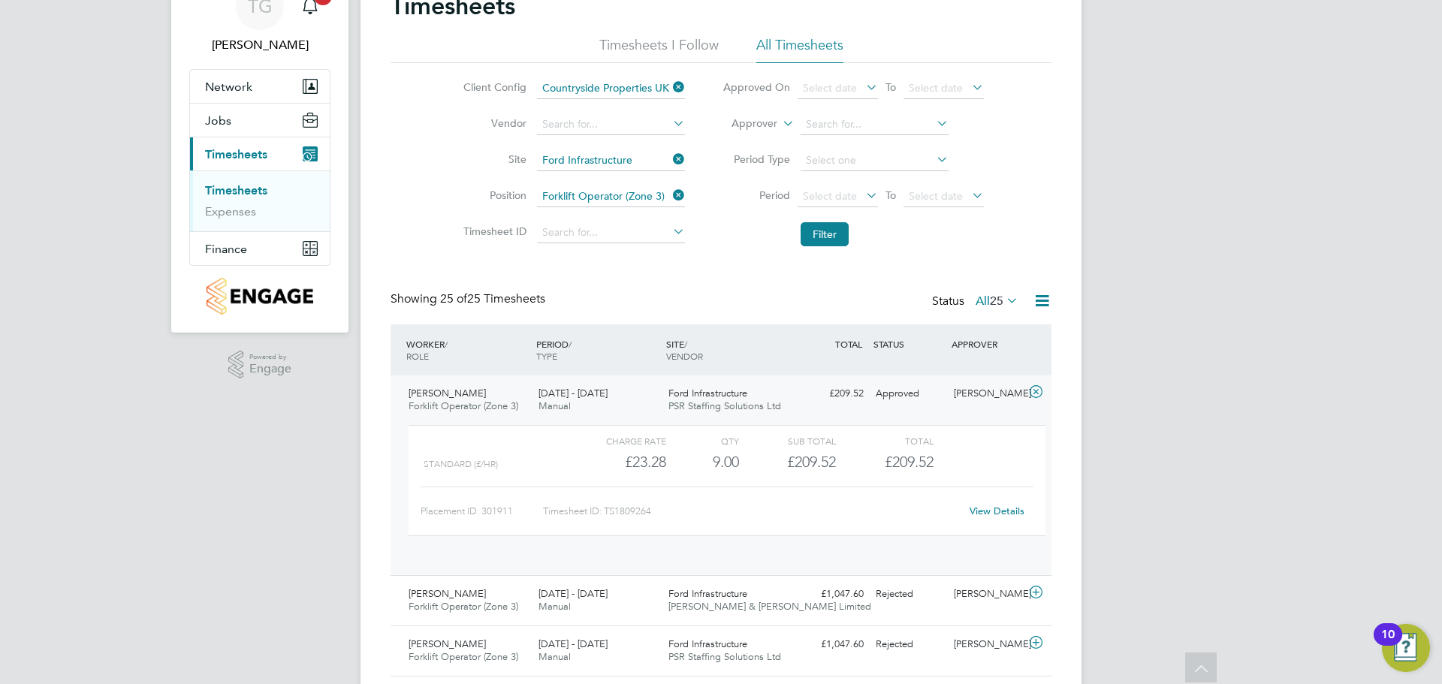
scroll to position [26, 146]
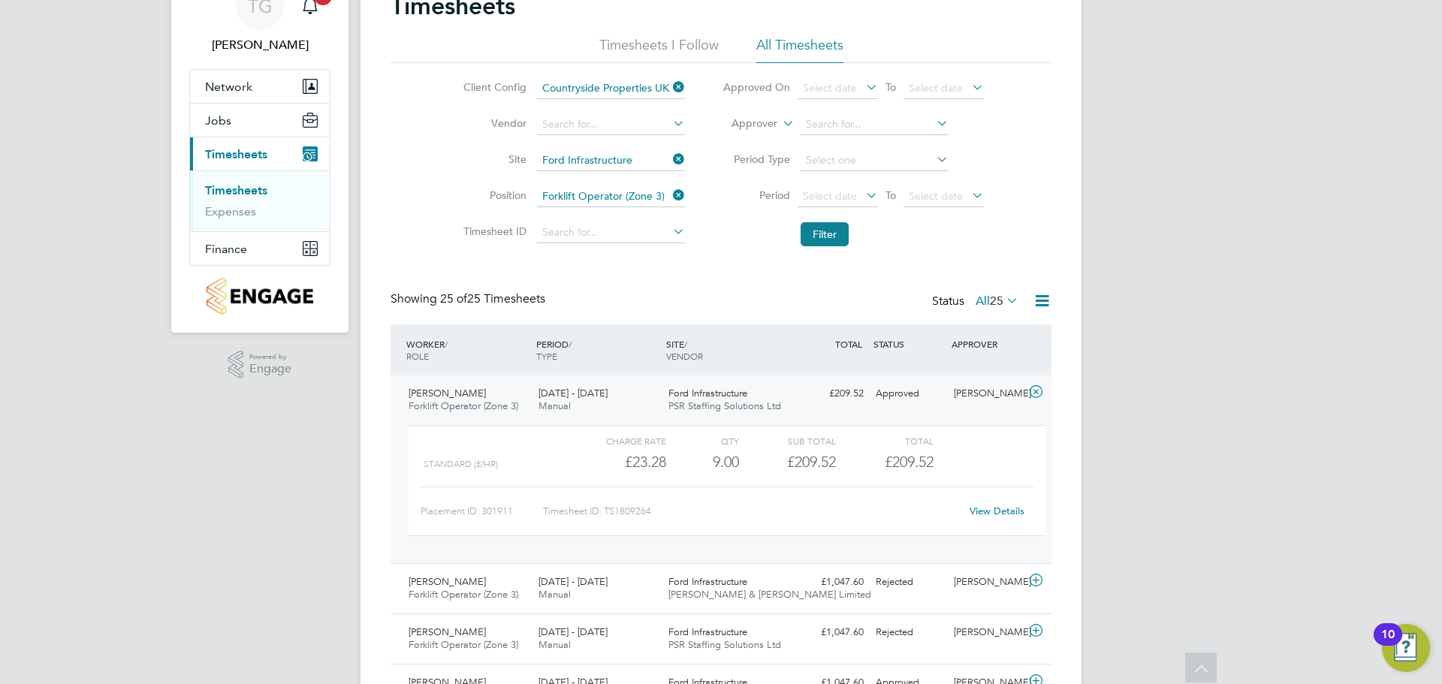
click at [805, 397] on div "£209.52 Approved" at bounding box center [831, 394] width 78 height 25
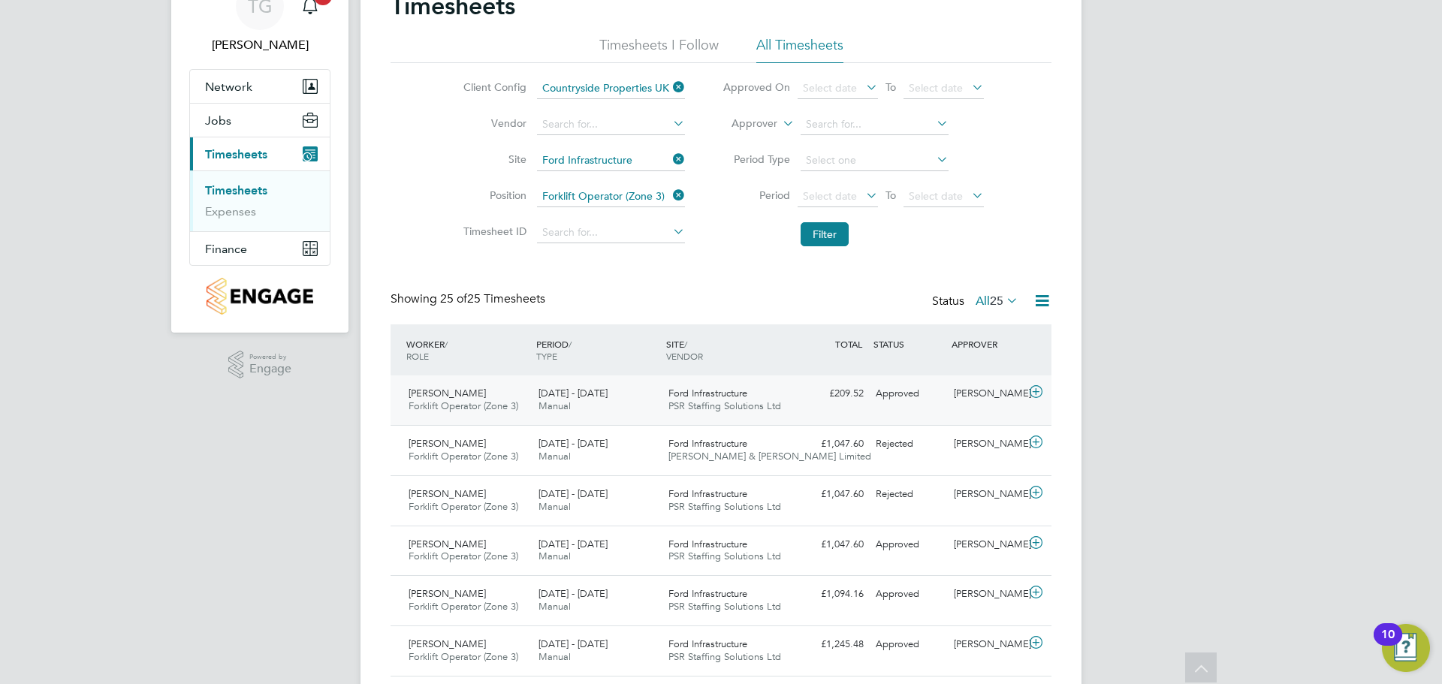
click at [914, 386] on div "Approved" at bounding box center [909, 394] width 78 height 25
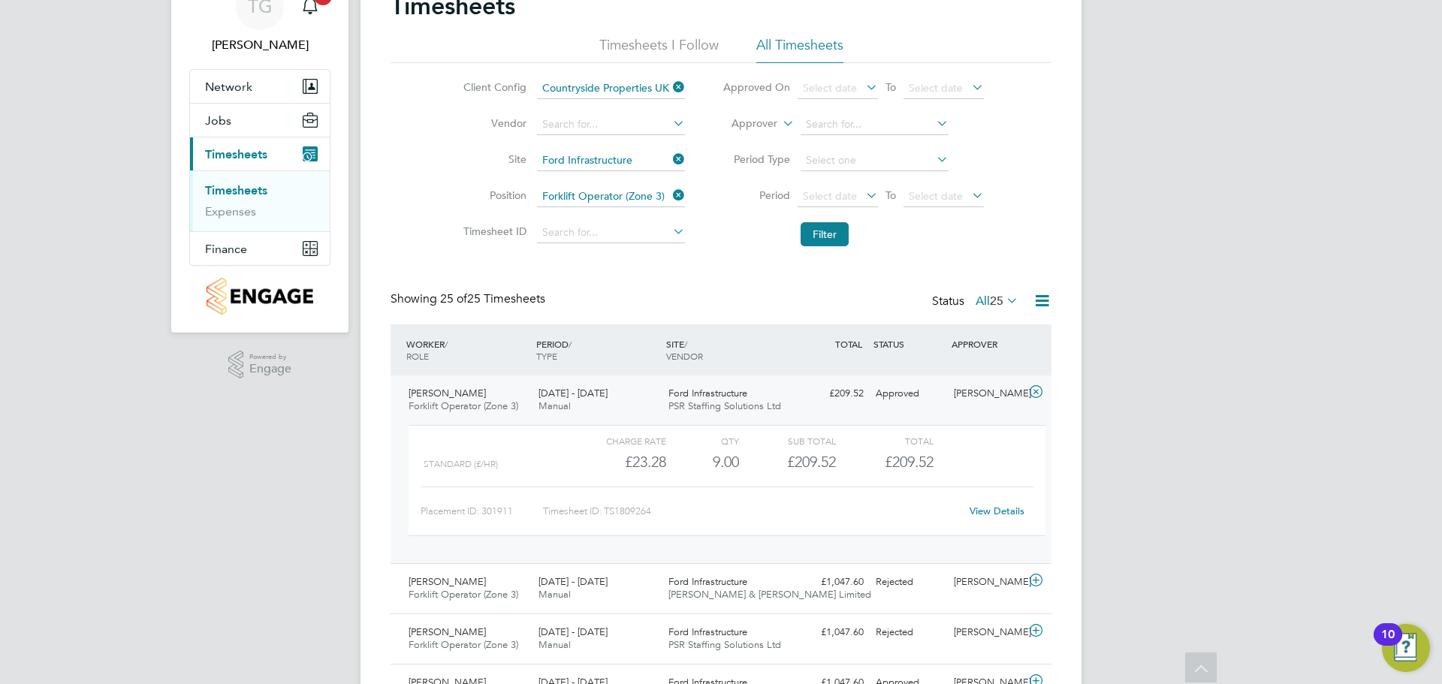
click at [651, 410] on div "18 - 24 Aug 2025 Manual" at bounding box center [598, 401] width 130 height 38
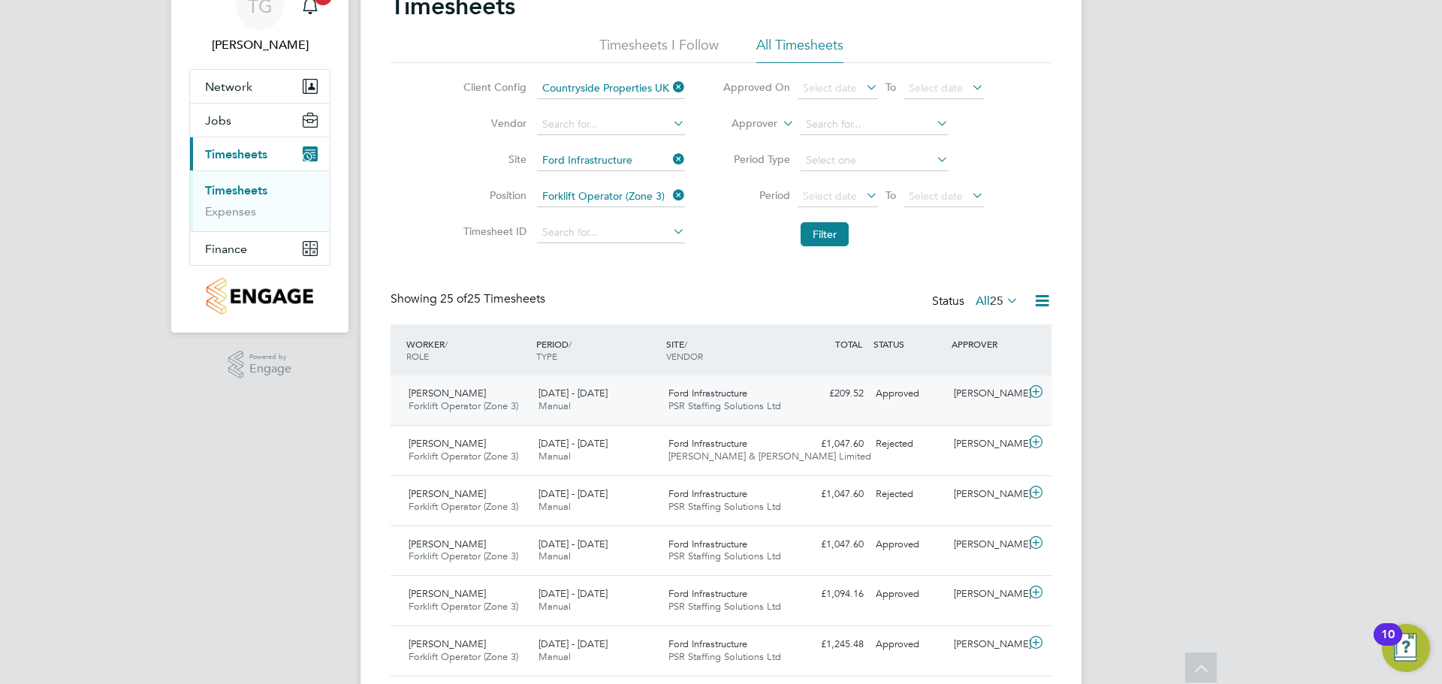
click at [764, 400] on span "PSR Staffing Solutions Ltd" at bounding box center [725, 406] width 113 height 13
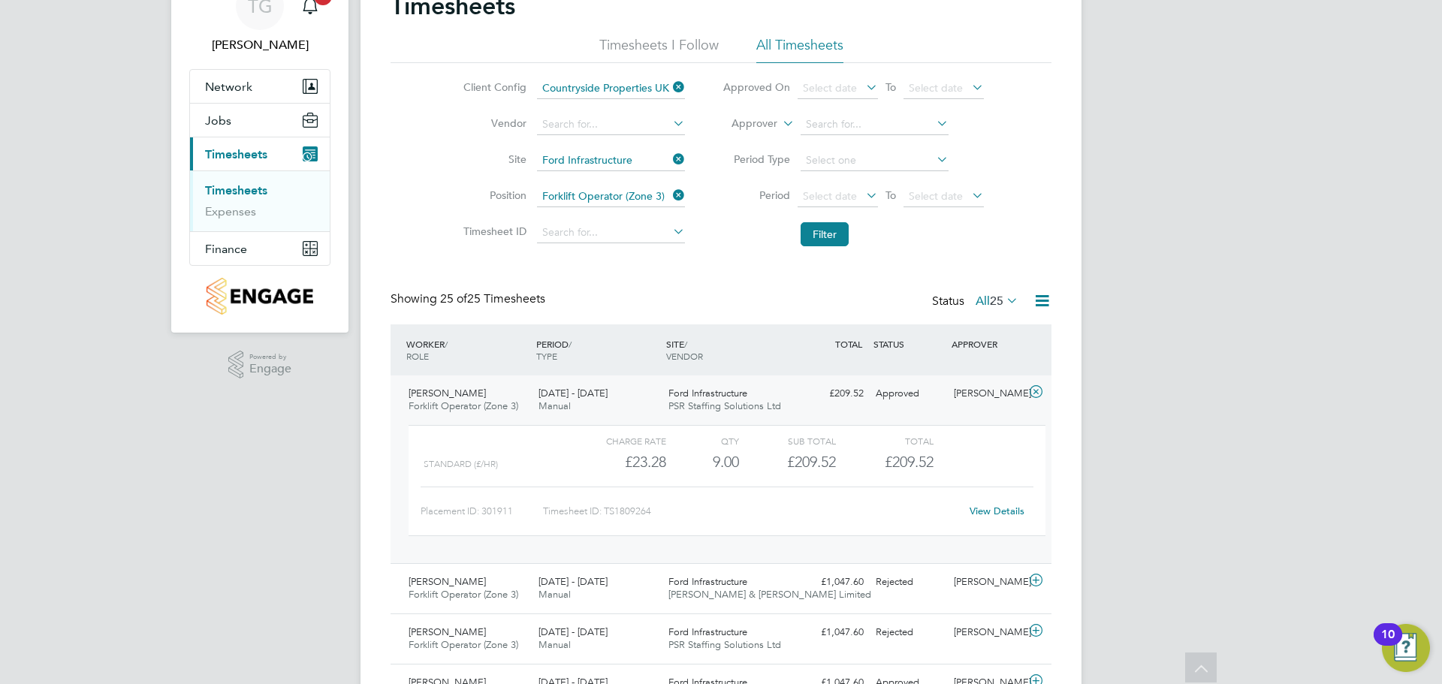
click at [852, 400] on div "£209.52 Approved" at bounding box center [831, 394] width 78 height 25
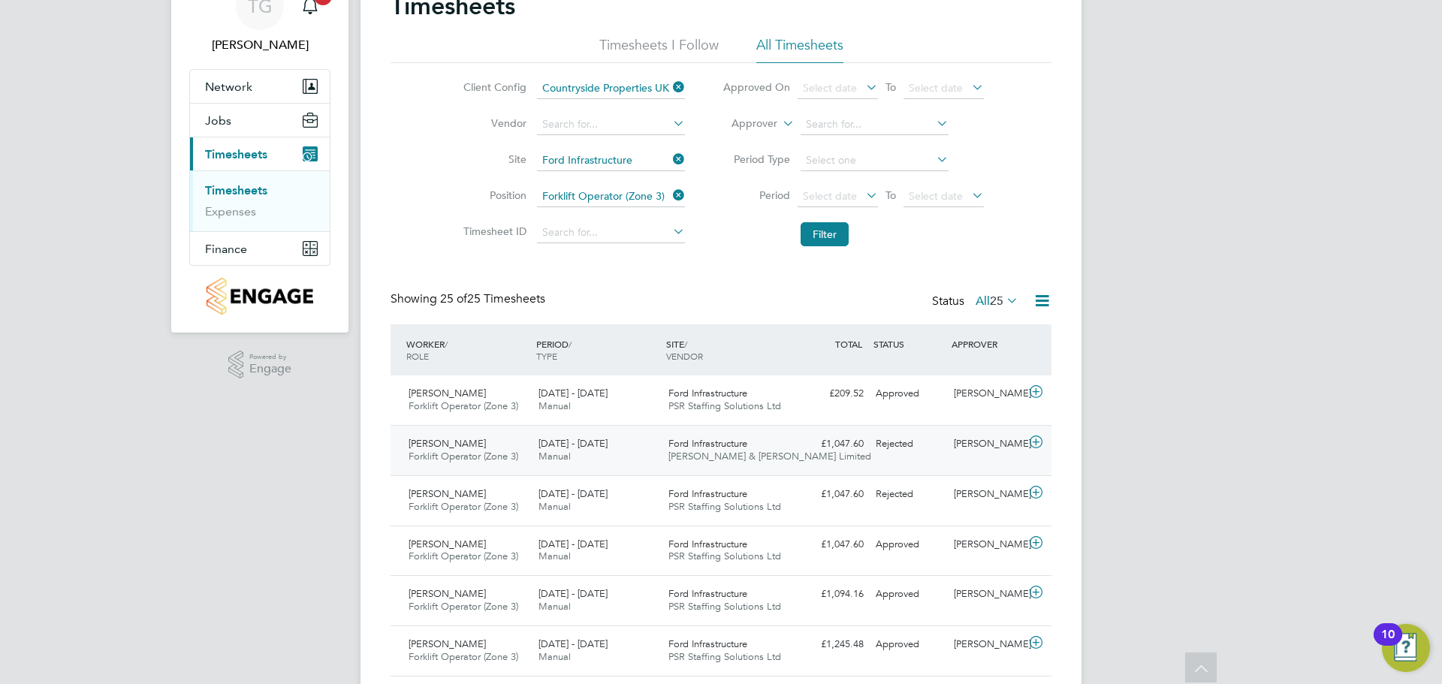
drag, startPoint x: 499, startPoint y: 440, endPoint x: 435, endPoint y: 444, distance: 64.0
click at [435, 444] on div "Costel Amaximoaie Forklift Operator (Zone 3) 28 Jul - 3 Aug 2025" at bounding box center [468, 451] width 130 height 38
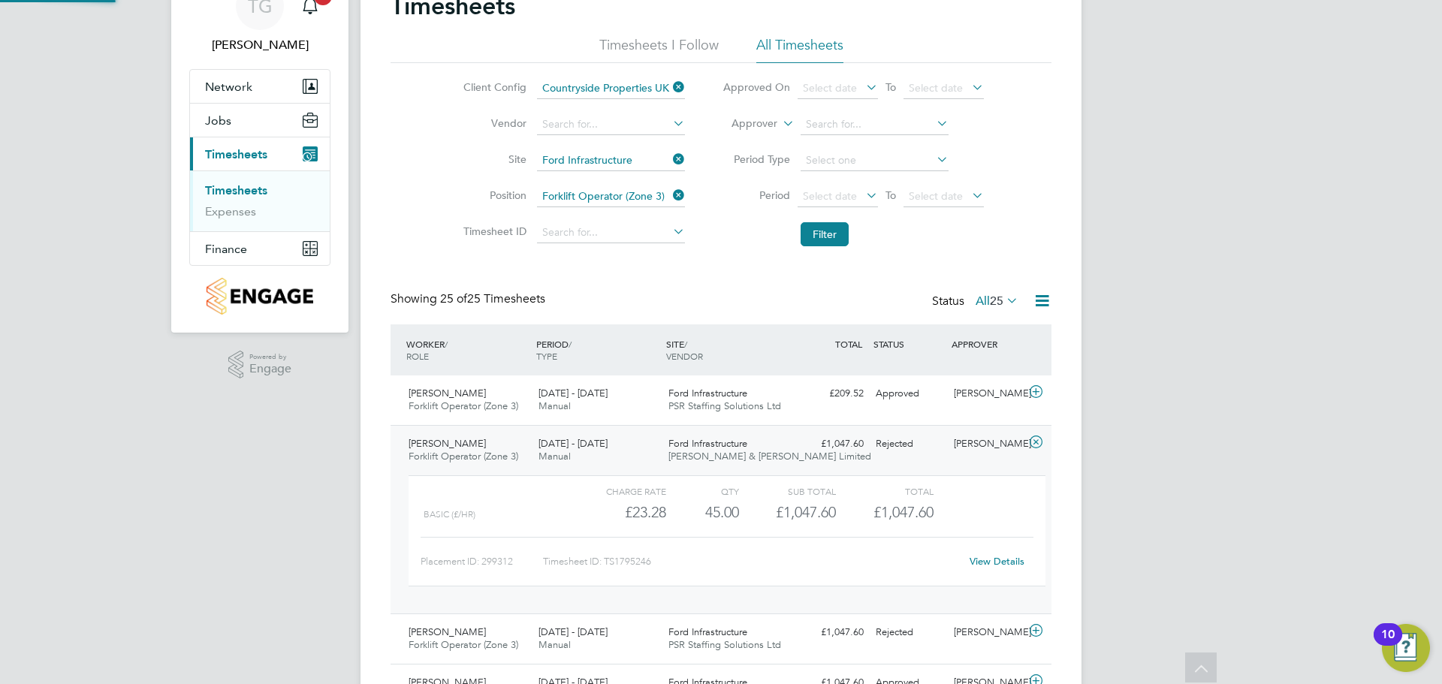
click at [454, 448] on span "Costel Amaximoaie" at bounding box center [447, 443] width 77 height 13
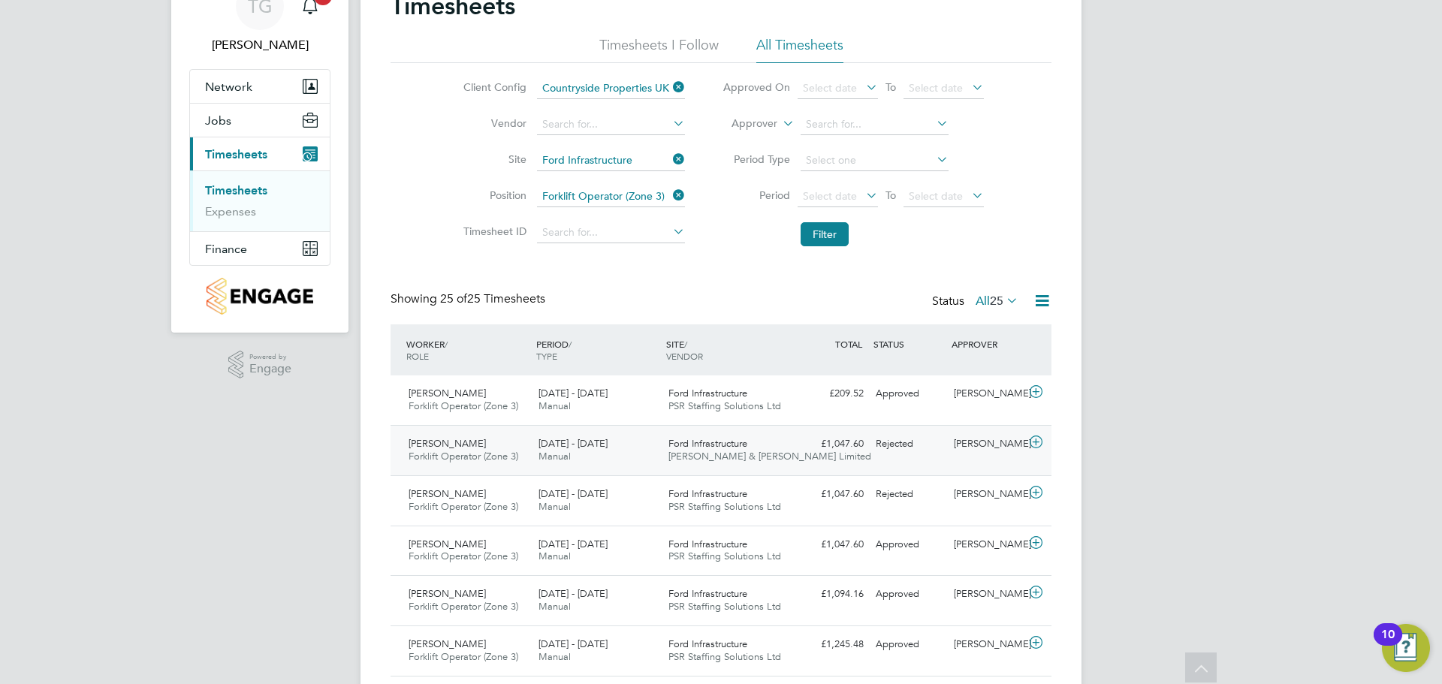
drag, startPoint x: 456, startPoint y: 448, endPoint x: 748, endPoint y: 460, distance: 292.5
click at [457, 448] on span "Costel Amaximoaie" at bounding box center [447, 443] width 77 height 13
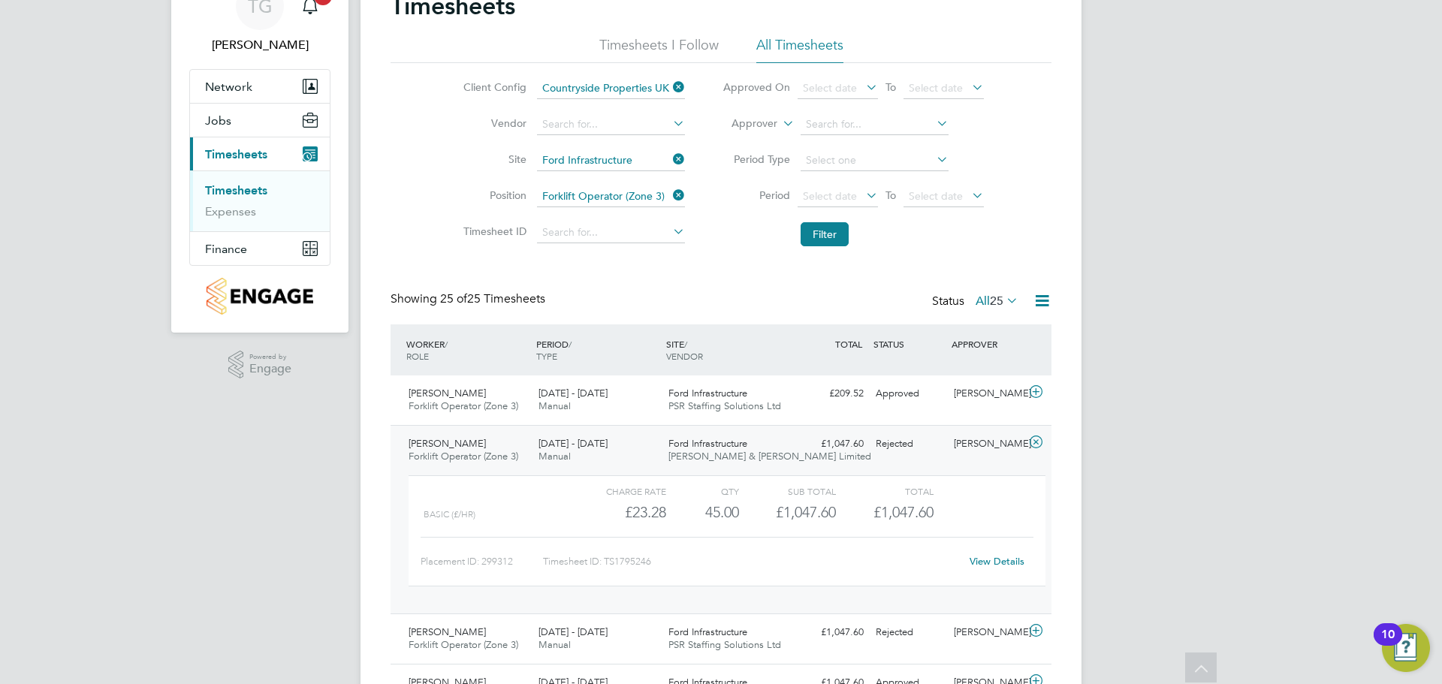
click at [955, 454] on div "Marcus Kyzer" at bounding box center [987, 444] width 78 height 25
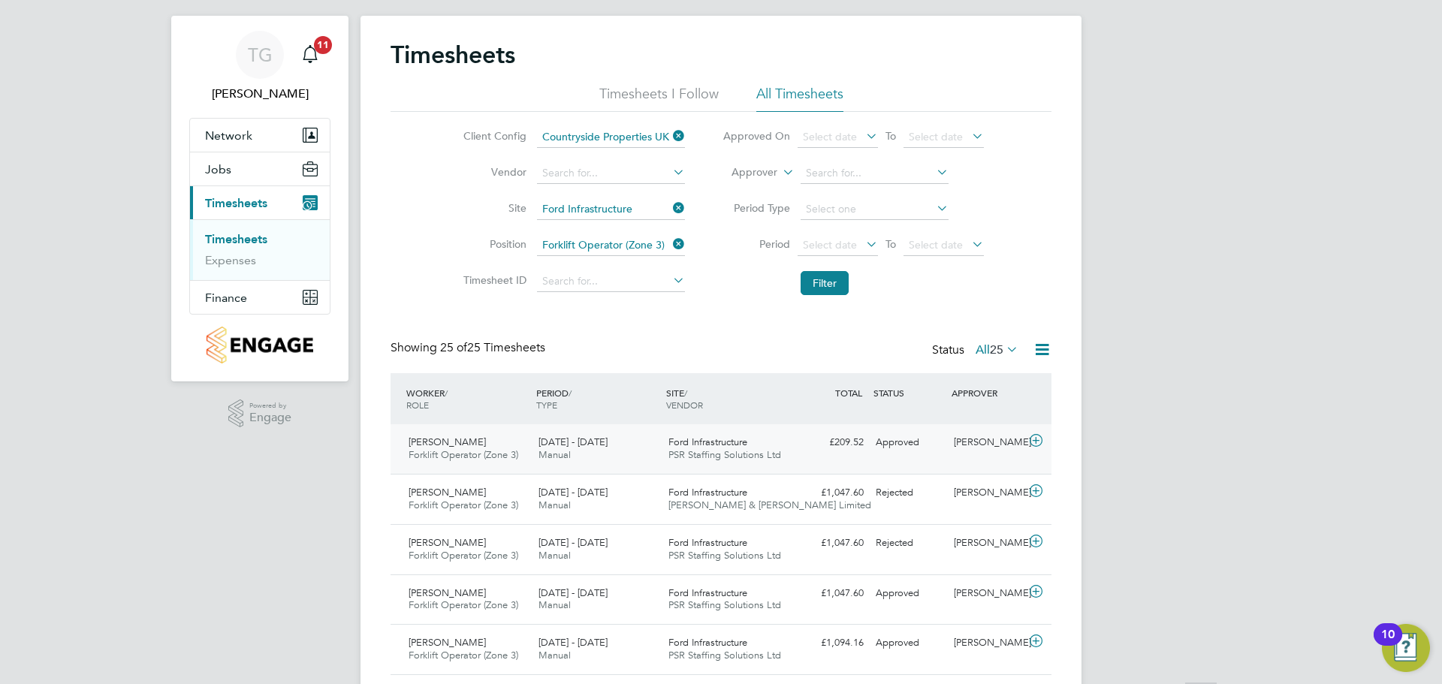
scroll to position [0, 0]
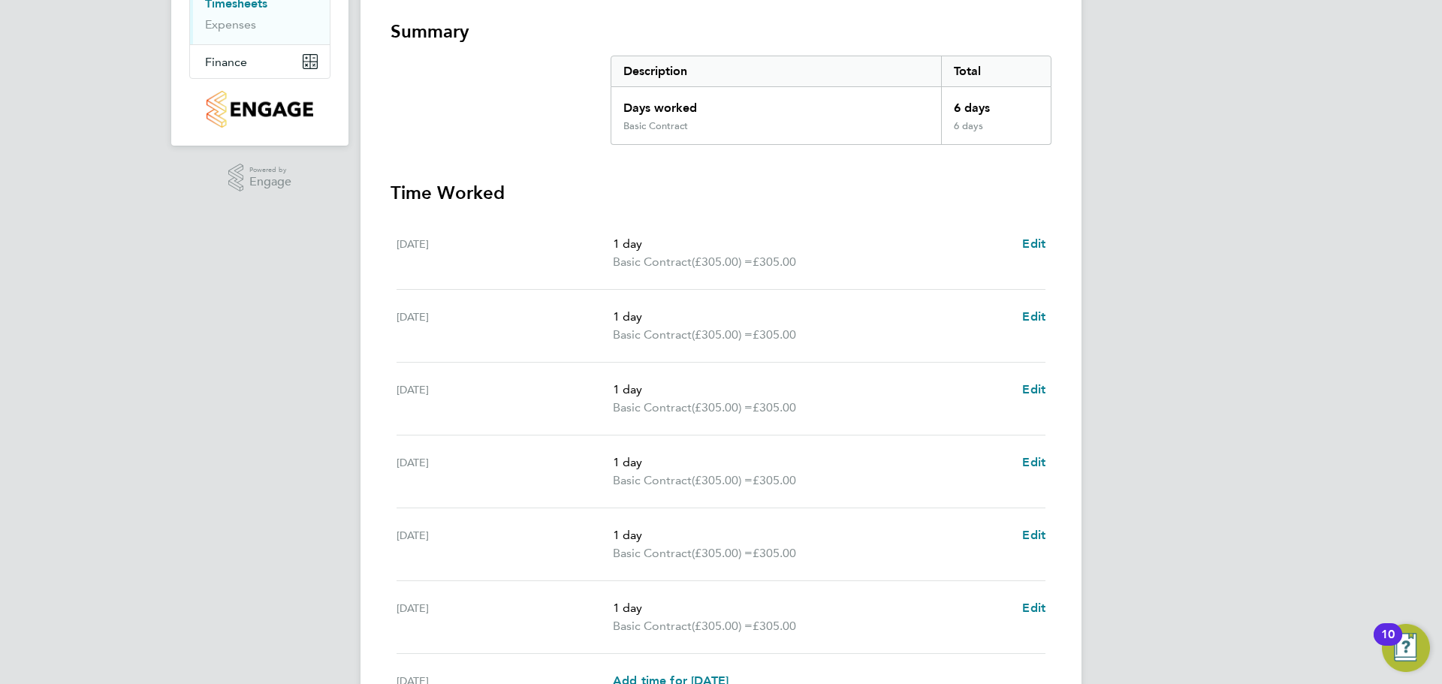
scroll to position [419, 0]
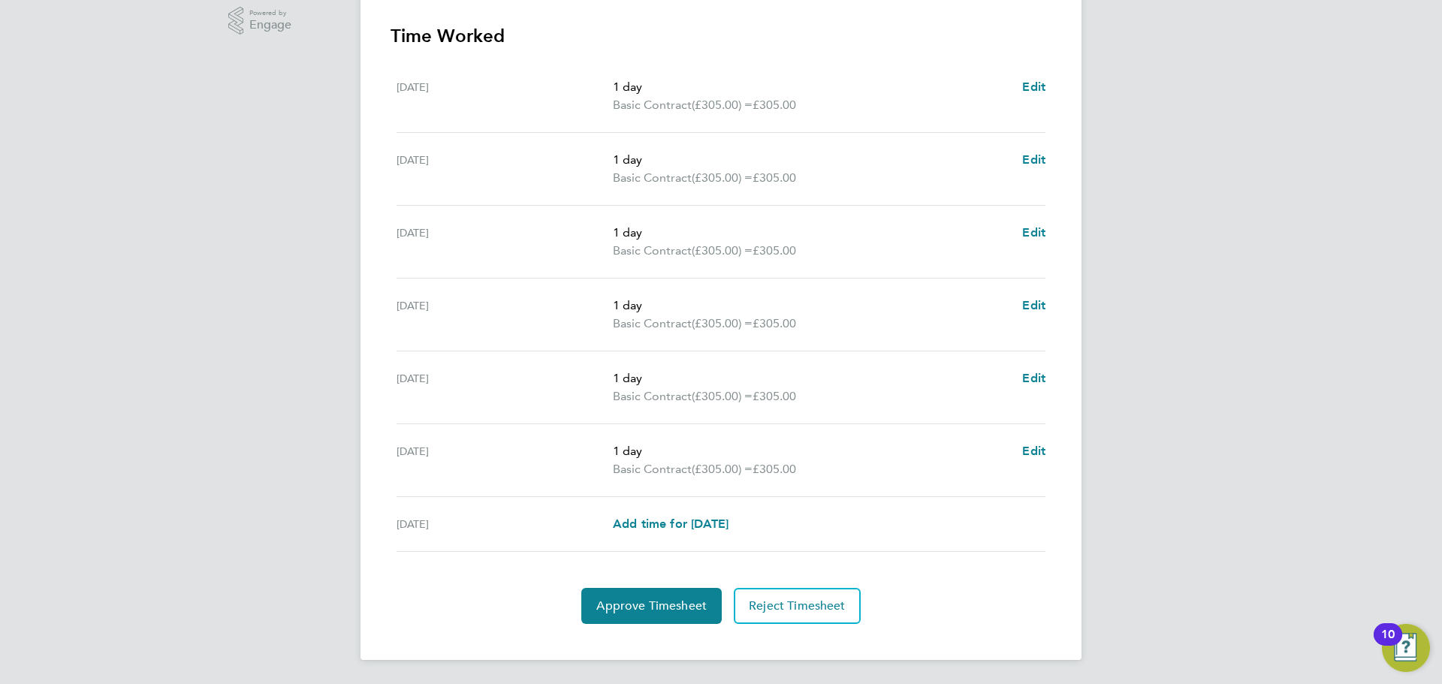
click at [672, 585] on section "Time Worked [DATE] 1 day Basic Contract (£305.00) = £305.00 Edit [DATE] 1 day B…" at bounding box center [721, 324] width 661 height 600
click at [682, 605] on span "Approve Timesheet" at bounding box center [651, 606] width 110 height 15
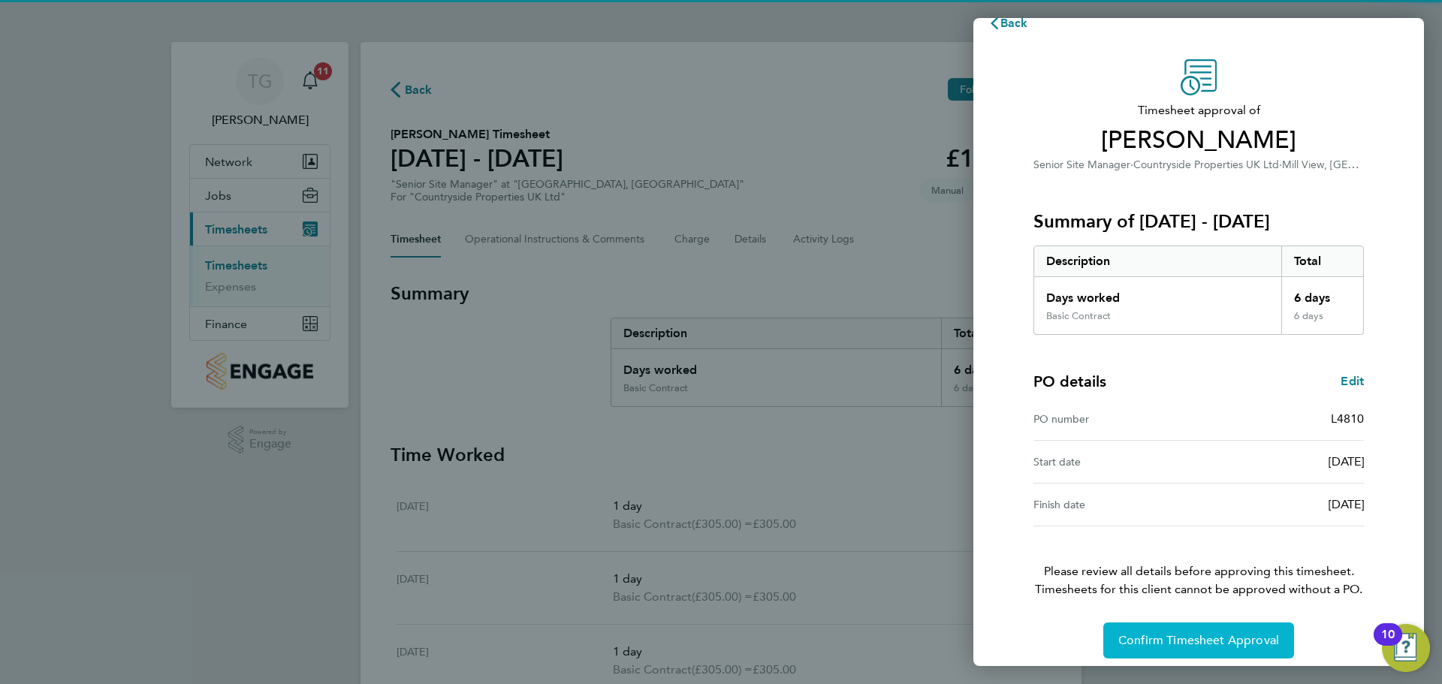
scroll to position [35, 0]
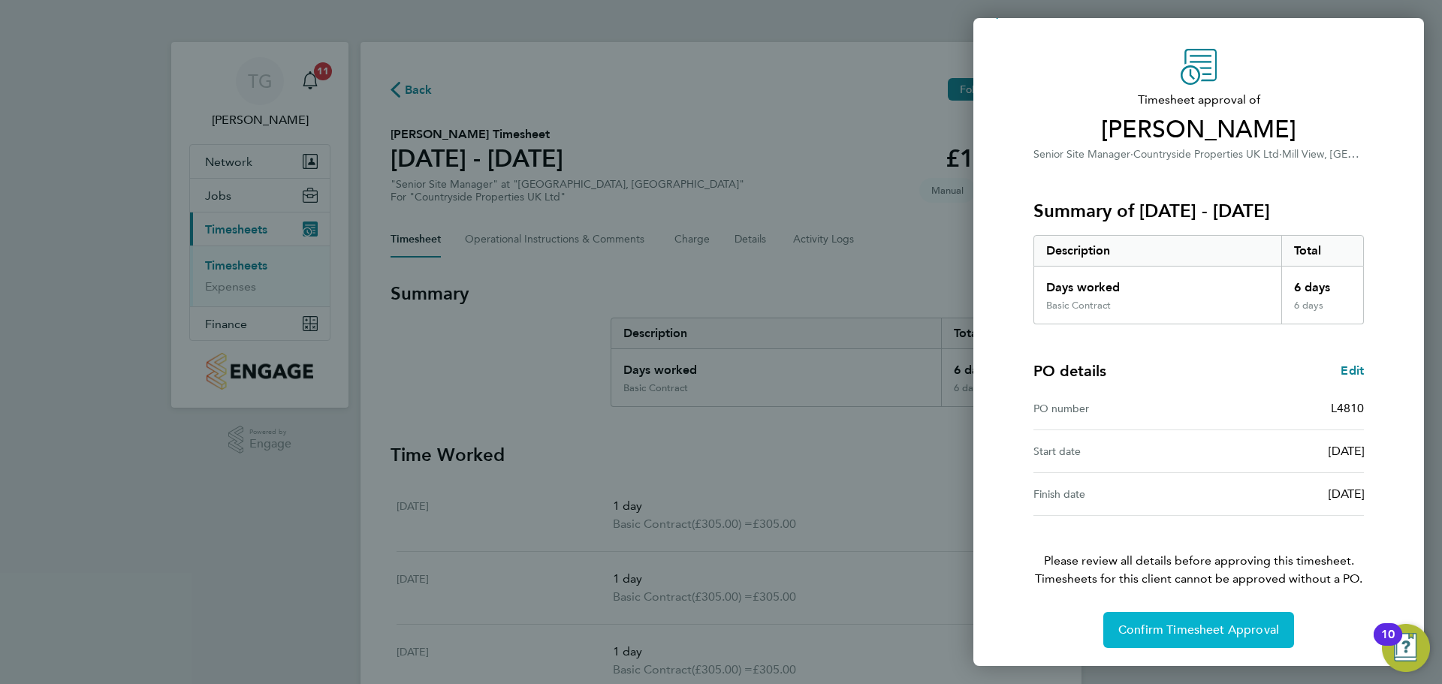
click at [1209, 620] on button "Confirm Timesheet Approval" at bounding box center [1199, 630] width 191 height 36
